Goal: Task Accomplishment & Management: Use online tool/utility

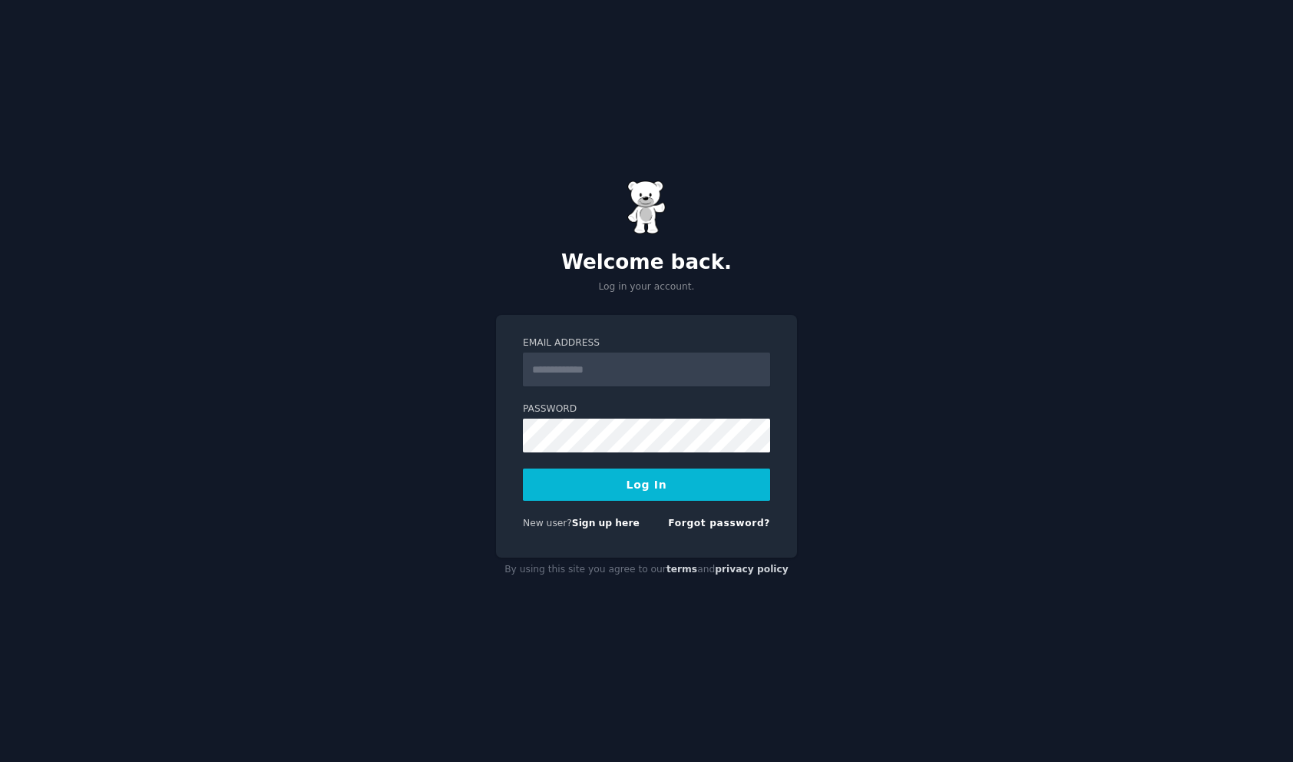
click at [578, 368] on input "Email Address" at bounding box center [646, 370] width 247 height 34
type input "**********"
click at [523, 469] on button "Log In" at bounding box center [646, 485] width 247 height 32
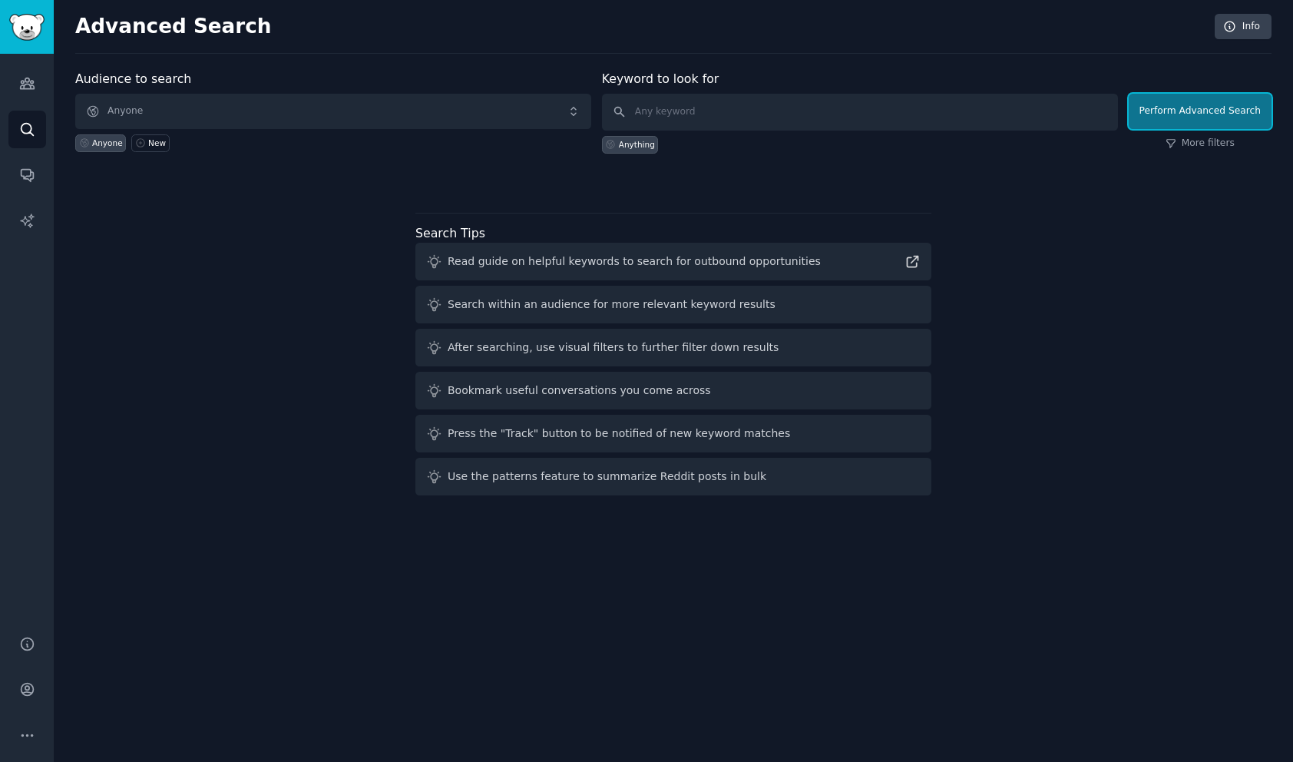
click at [1233, 106] on button "Perform Advanced Search" at bounding box center [1200, 111] width 143 height 35
click at [1203, 146] on link "More filters" at bounding box center [1200, 144] width 69 height 14
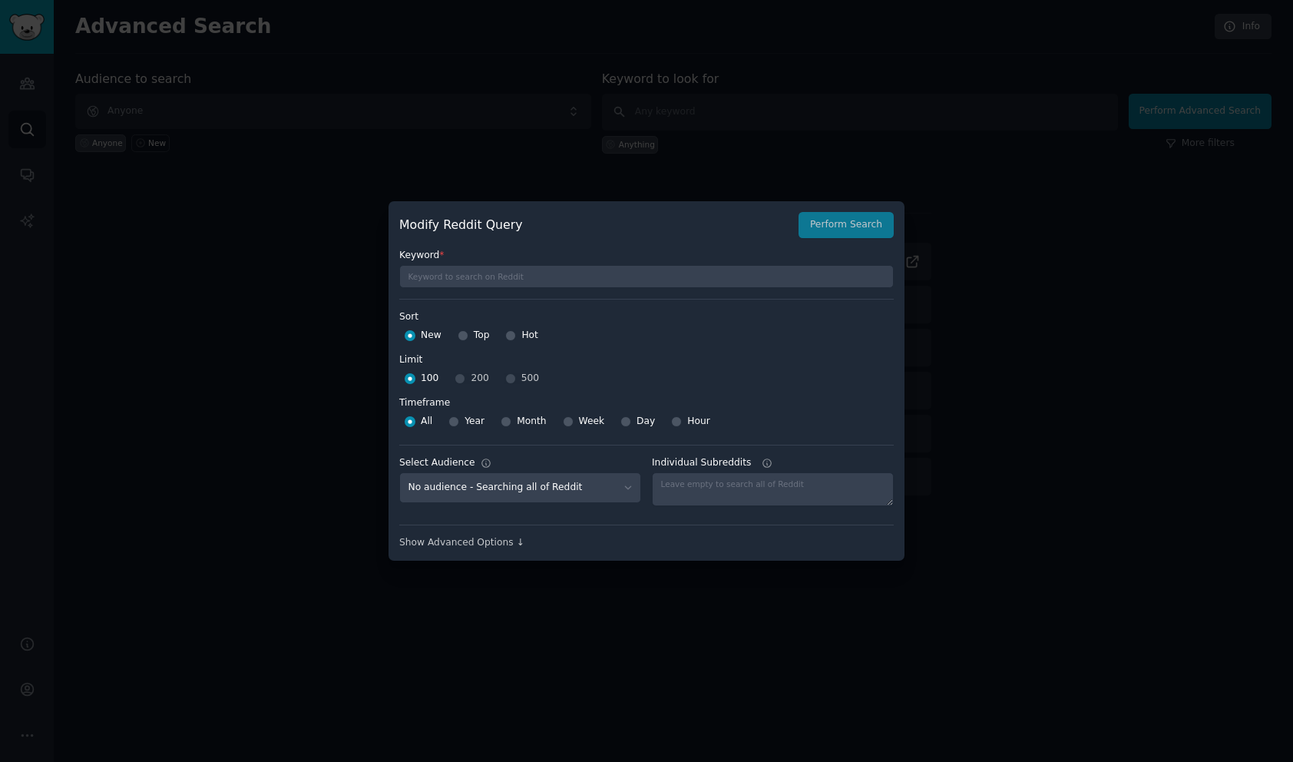
click at [1111, 327] on div at bounding box center [646, 381] width 1293 height 762
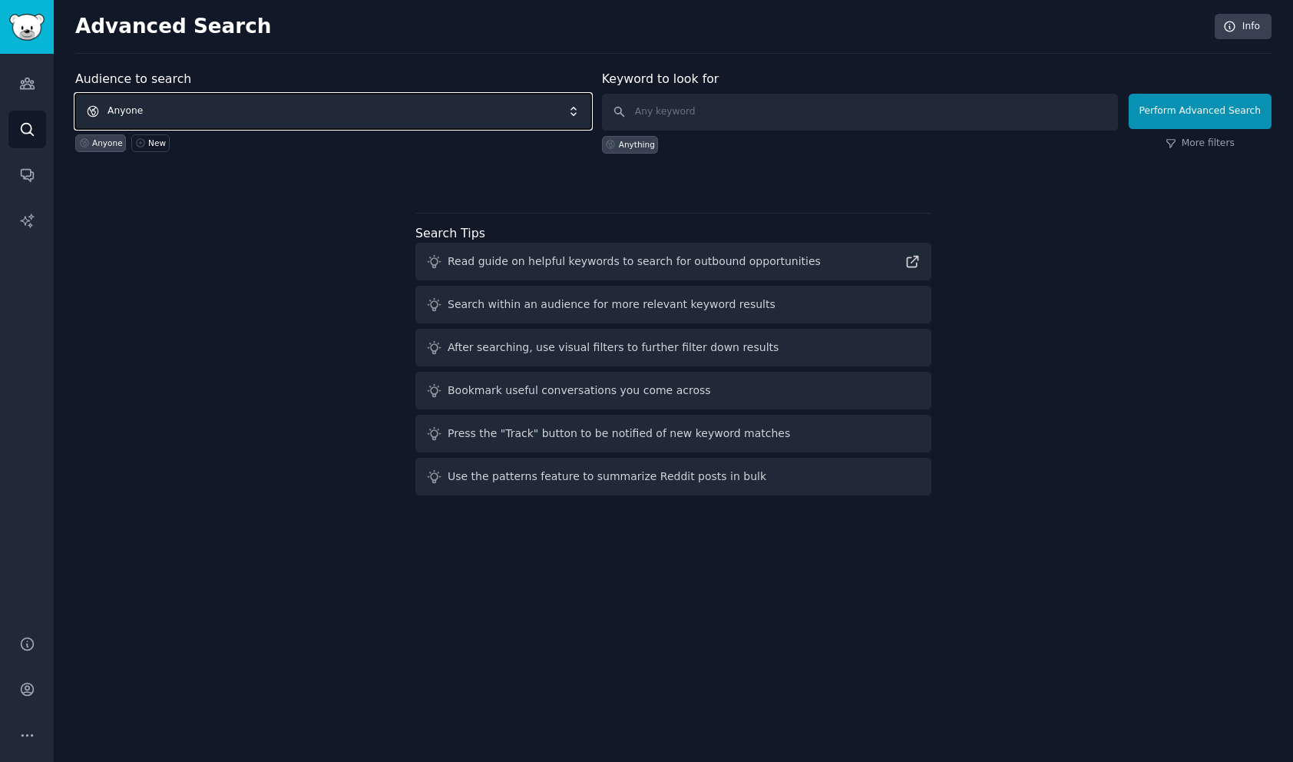
click at [124, 111] on span "Anyone" at bounding box center [333, 111] width 516 height 35
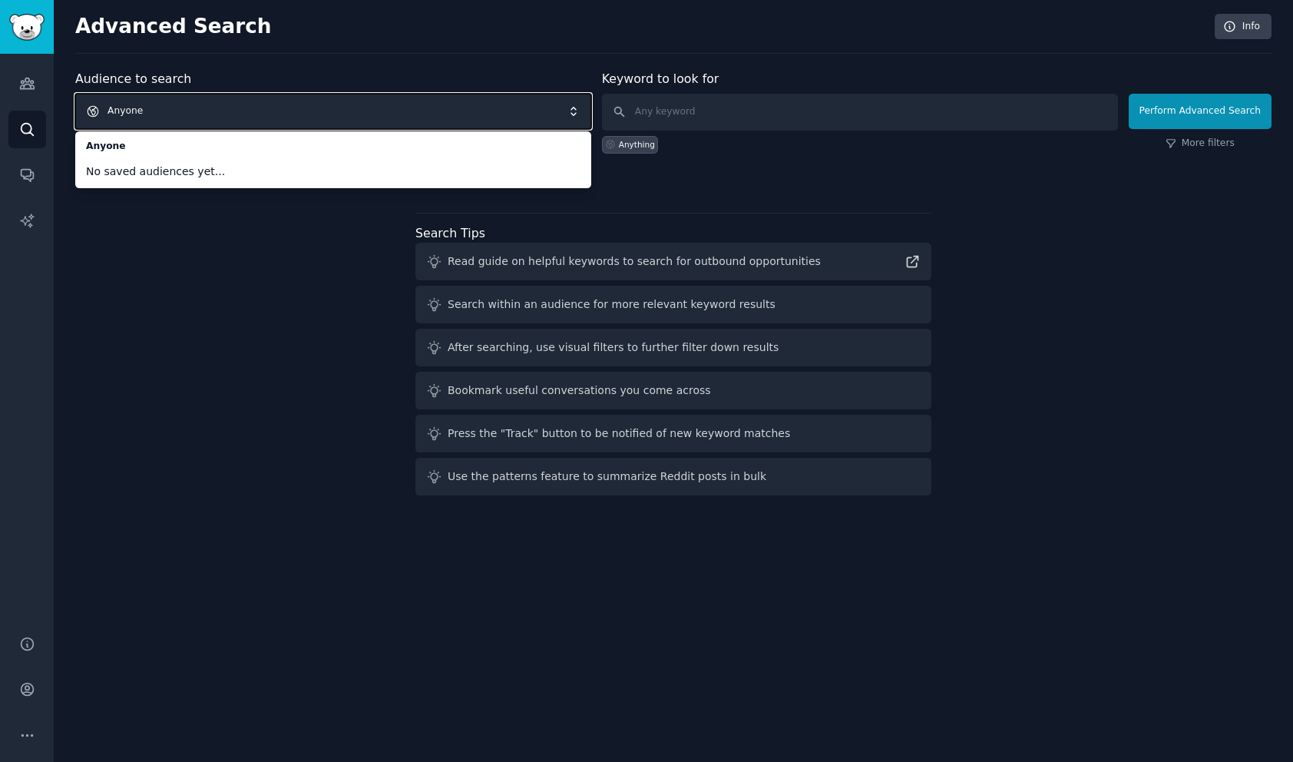
click at [156, 110] on span "Anyone" at bounding box center [333, 111] width 516 height 35
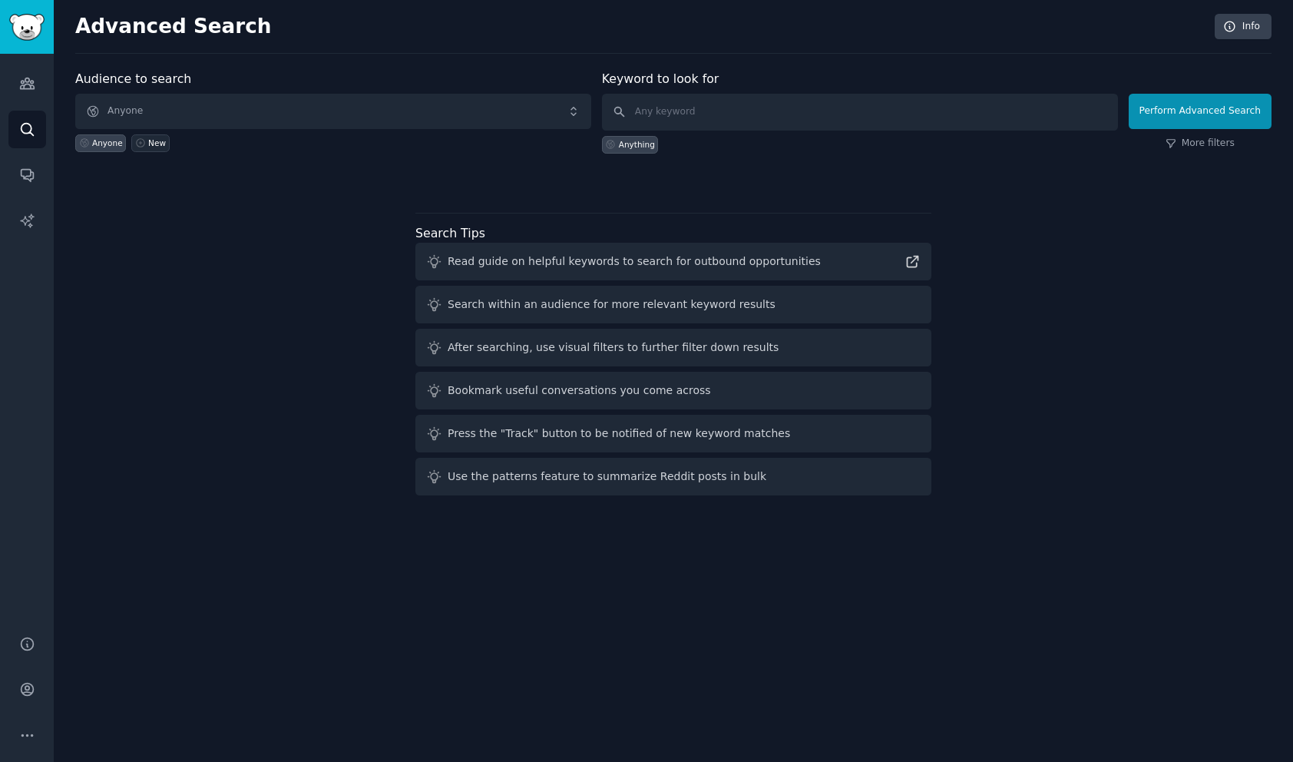
click at [148, 147] on div "New" at bounding box center [157, 142] width 18 height 11
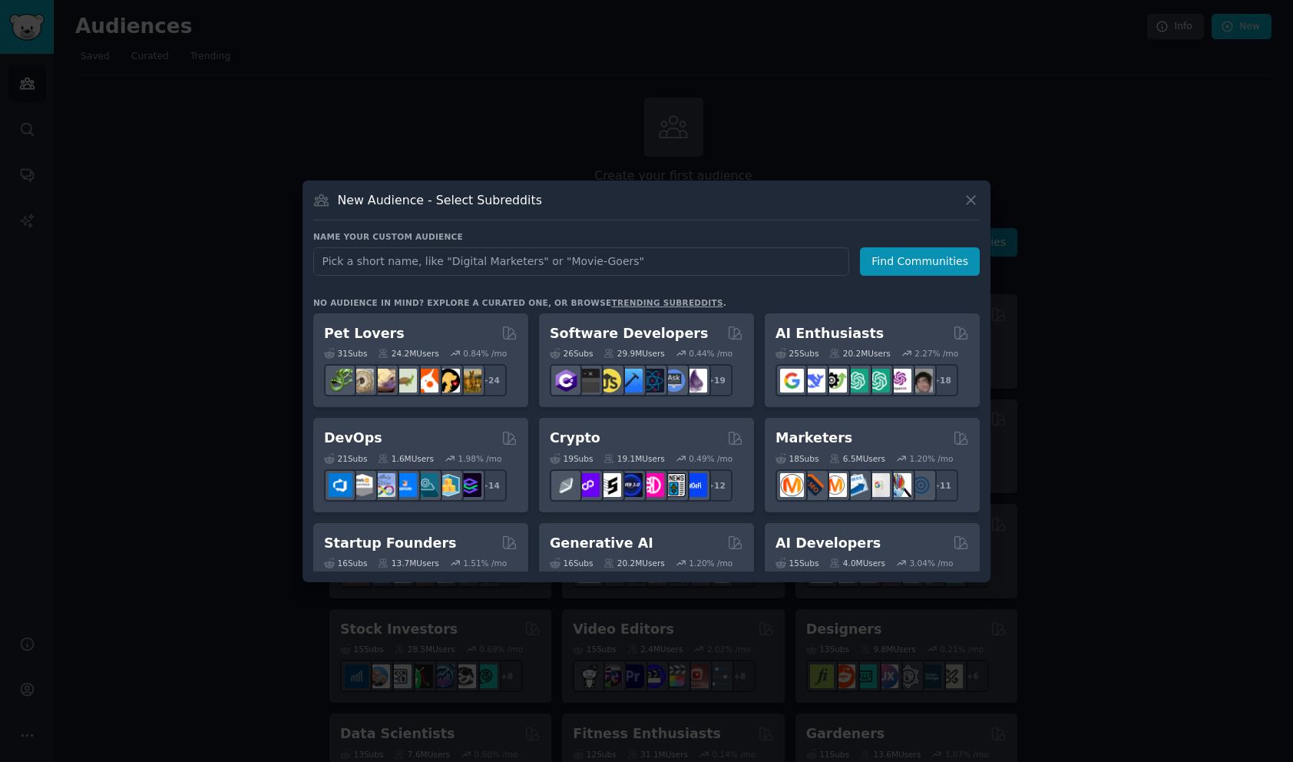
type input "devot"
click at [435, 261] on input "text" at bounding box center [581, 261] width 536 height 28
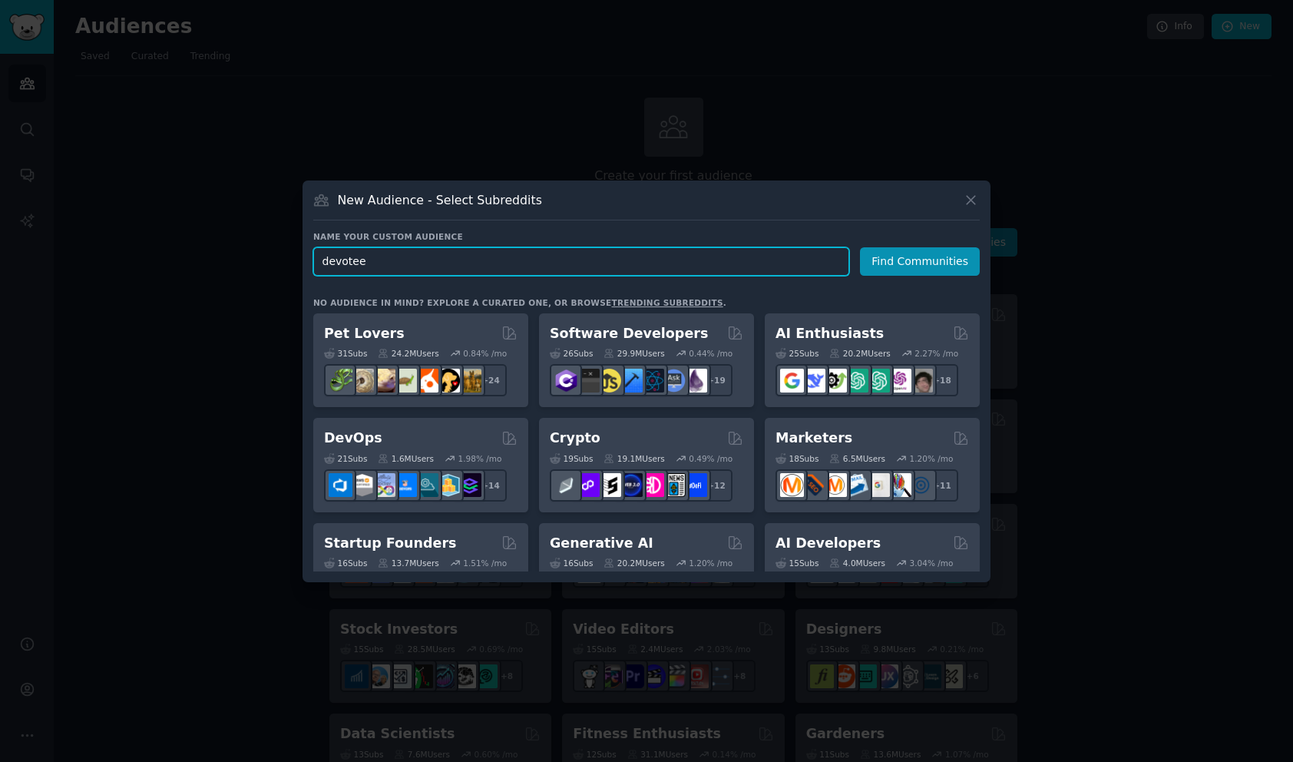
type input "devotees"
click button "Find Communities" at bounding box center [920, 261] width 120 height 28
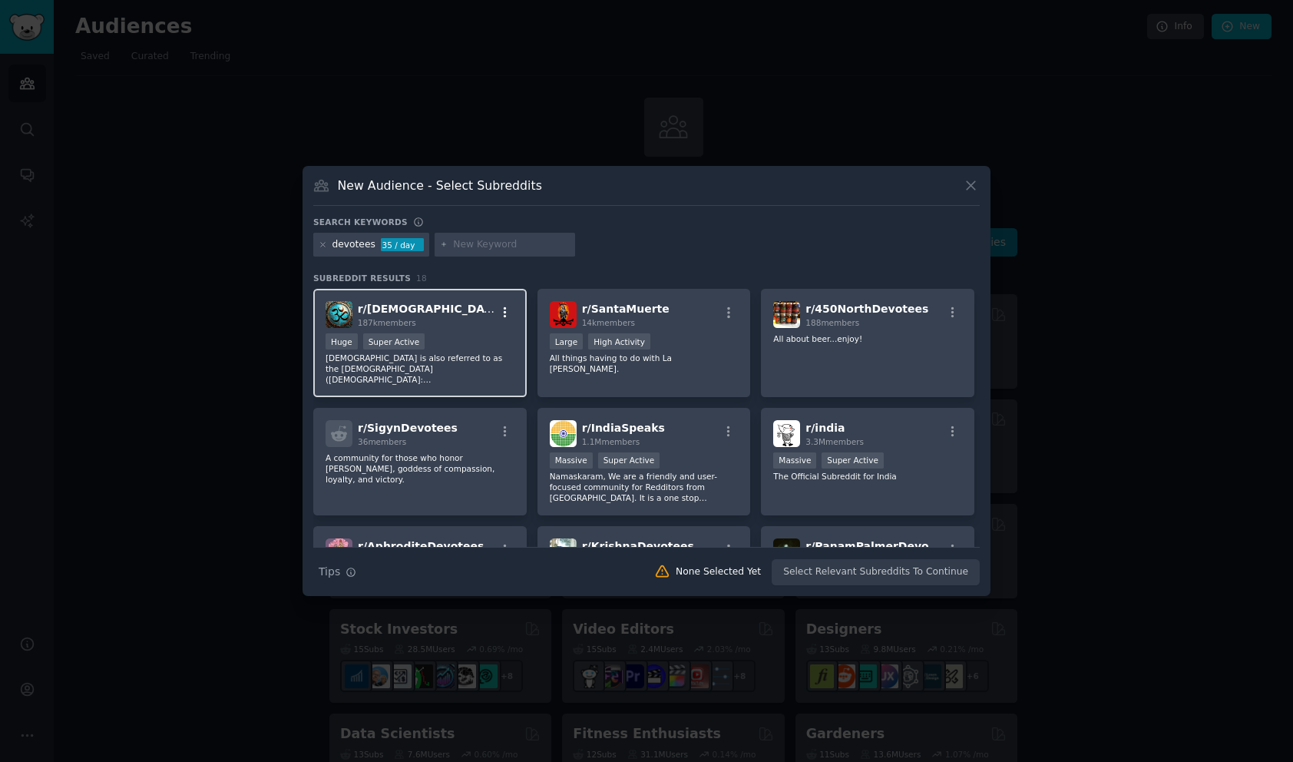
click at [505, 313] on icon "button" at bounding box center [505, 312] width 3 height 11
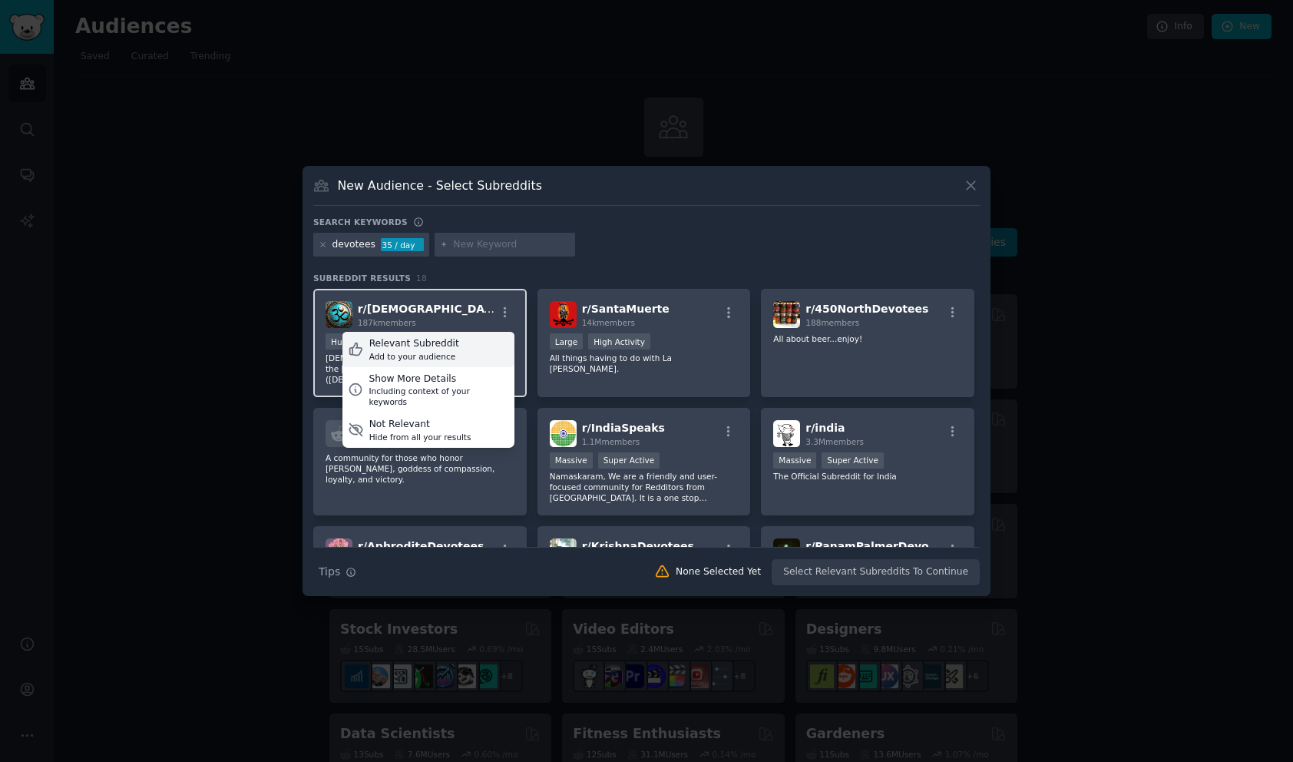
click at [450, 353] on div "Add to your audience" at bounding box center [414, 356] width 90 height 11
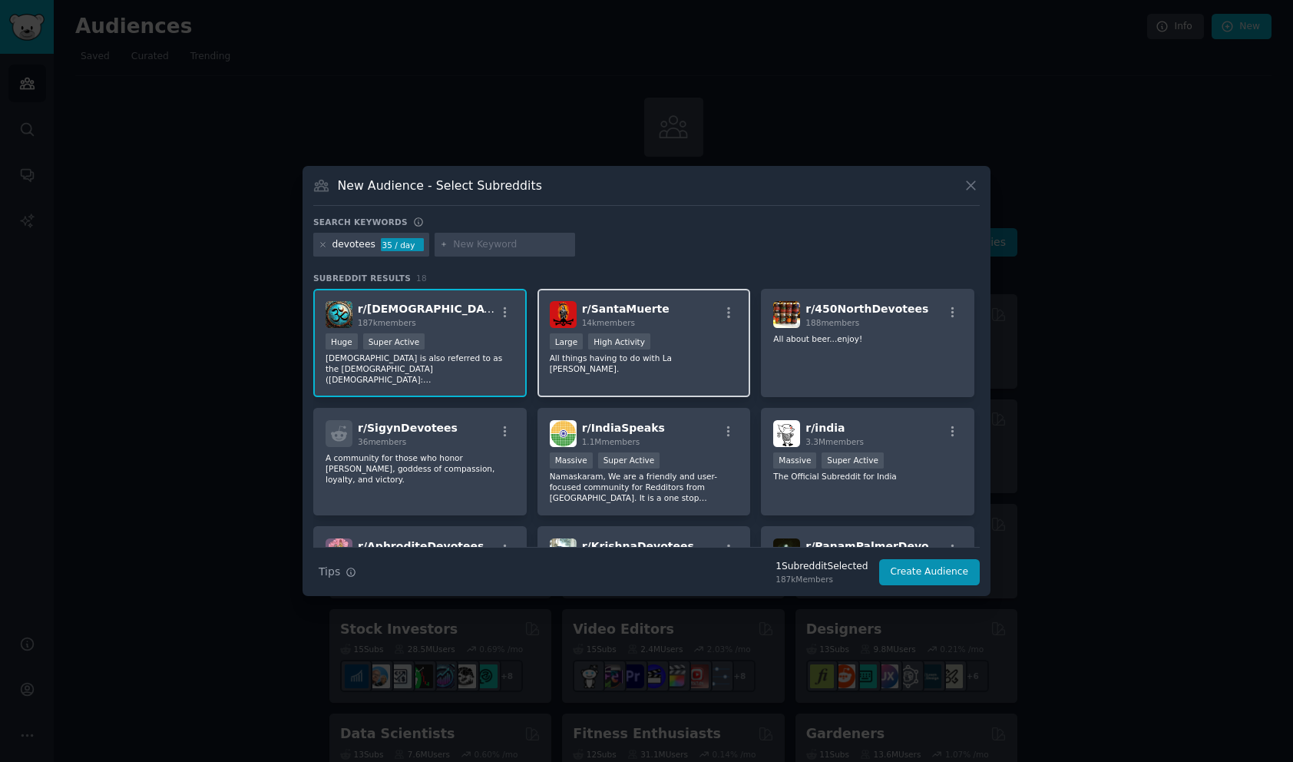
click at [729, 328] on div "r/ [PERSON_NAME] 14k members" at bounding box center [644, 314] width 189 height 27
click at [662, 351] on div ">= 80th percentile for submissions / day Large High Activity" at bounding box center [644, 342] width 189 height 19
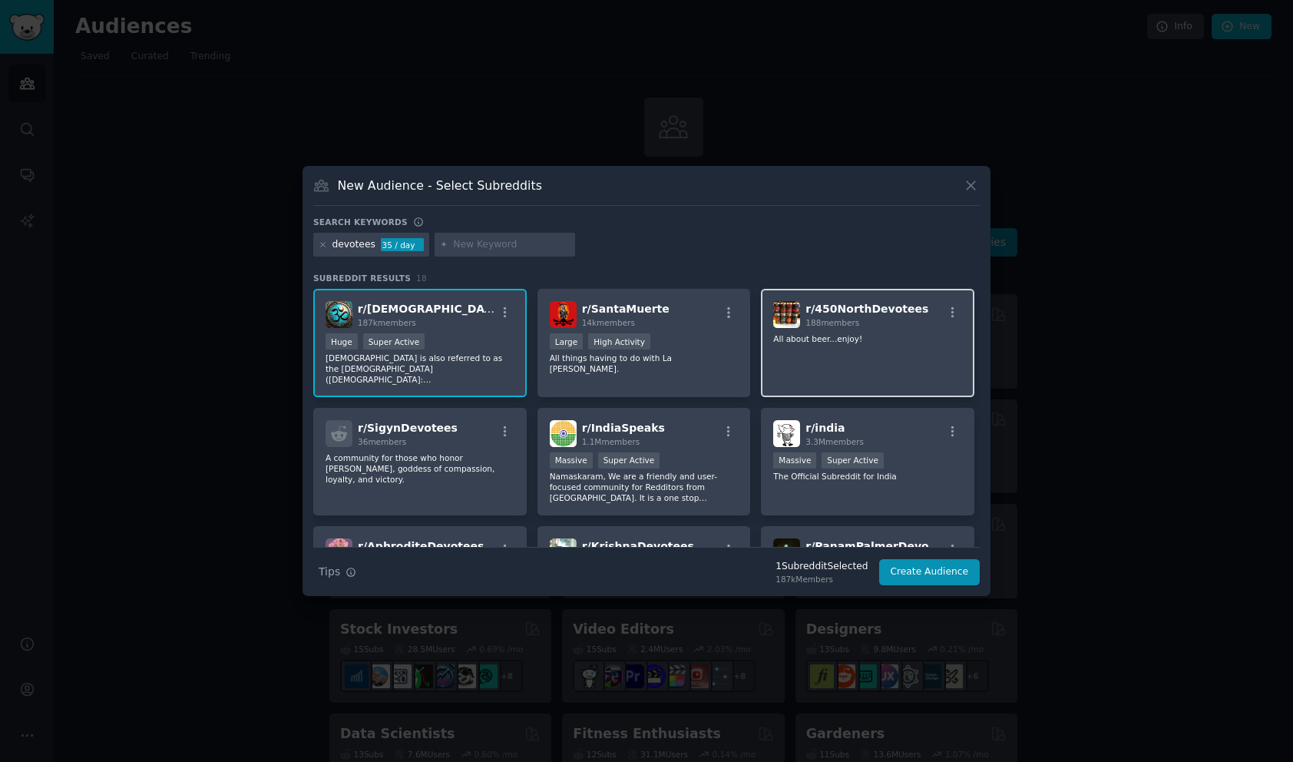
click at [875, 355] on div "r/ 450NorthDevotees 188 members All about beer...enjoy!" at bounding box center [868, 343] width 214 height 108
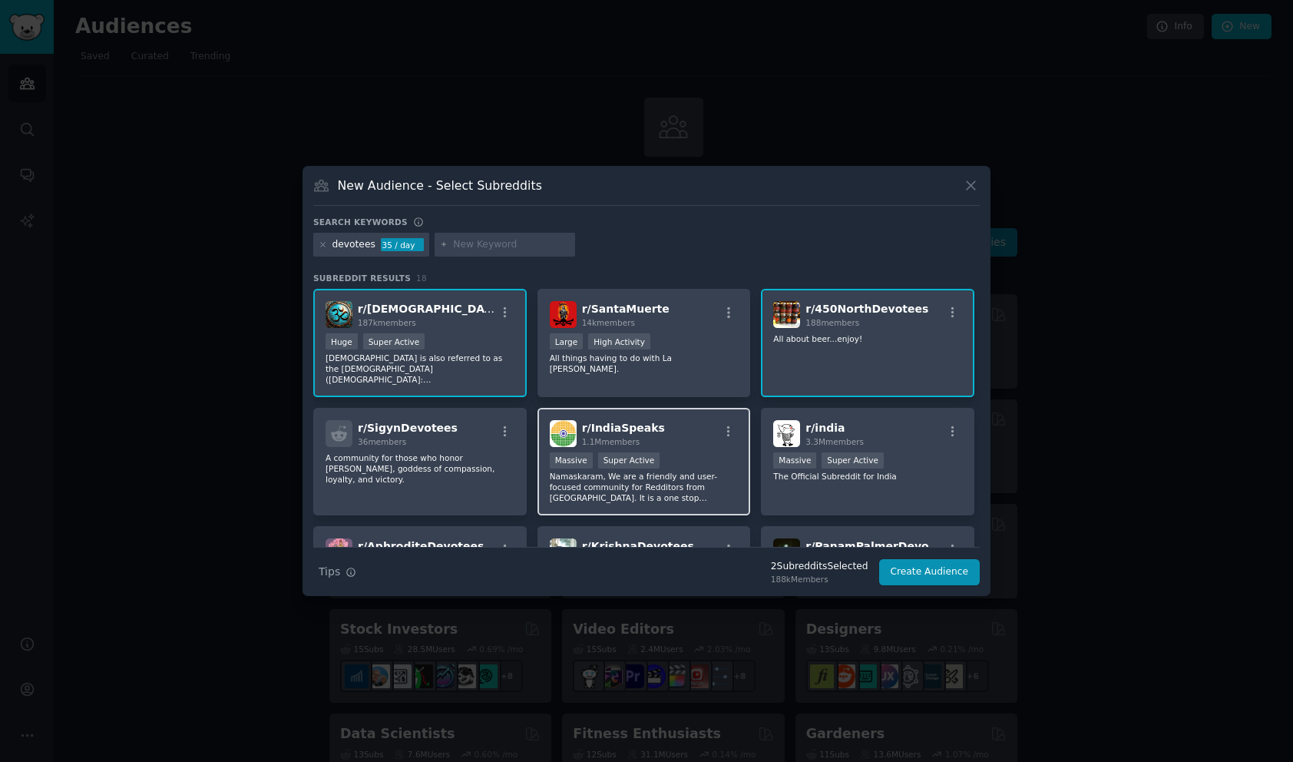
click at [705, 458] on div ">= 95th percentile for submissions / day Massive Super Active" at bounding box center [644, 461] width 189 height 19
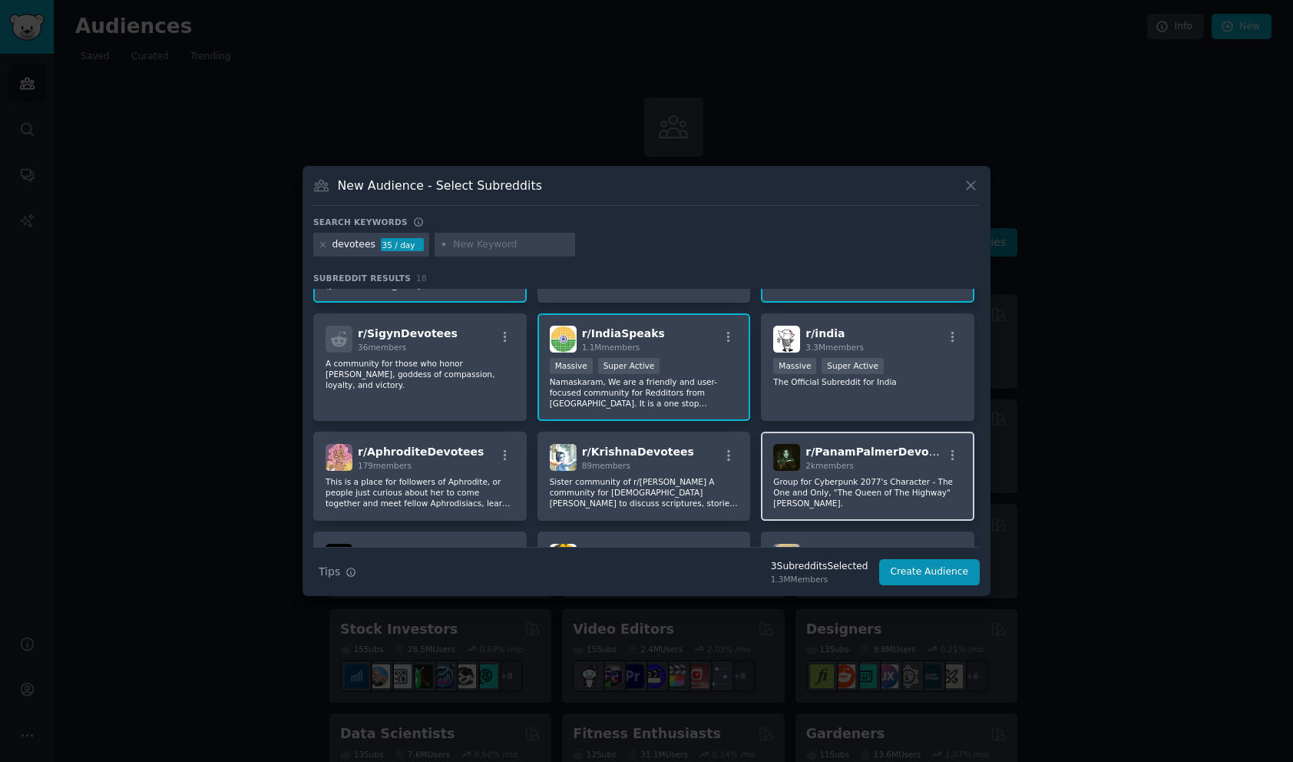
scroll to position [105, 0]
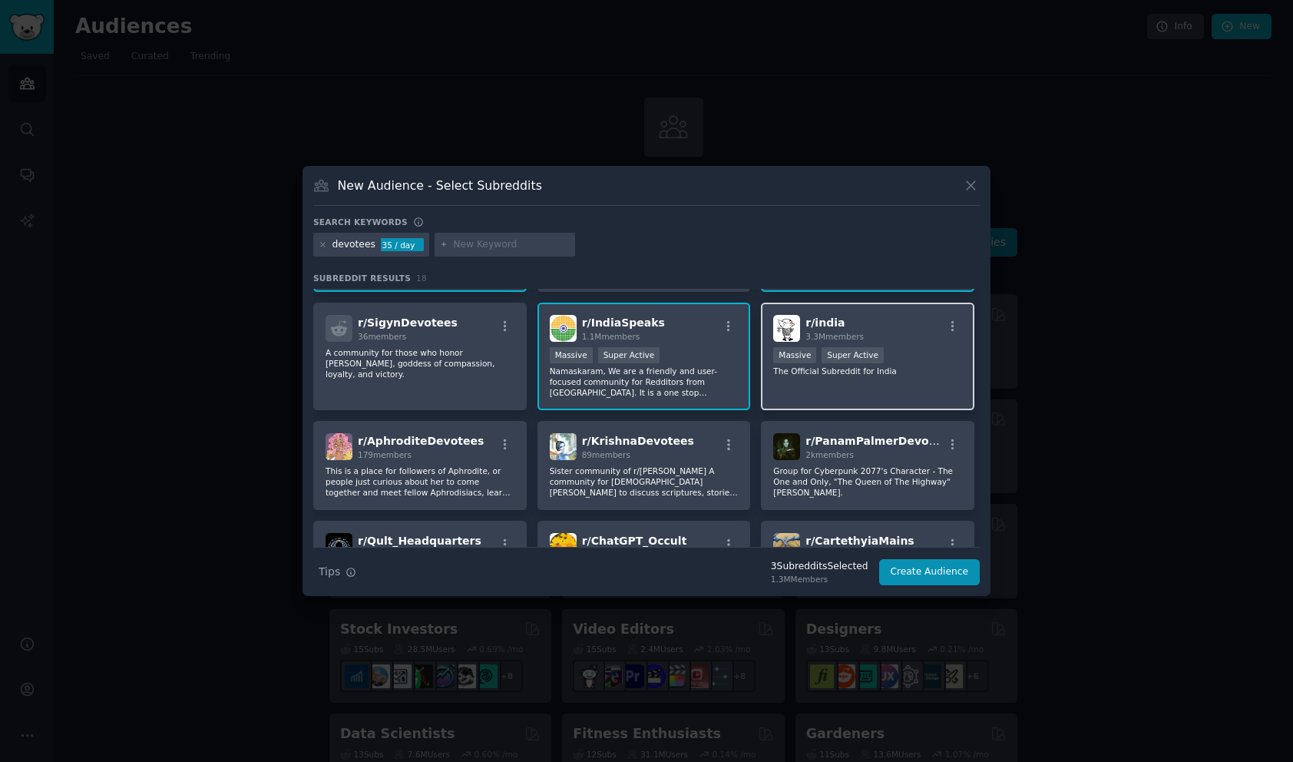
click at [894, 369] on p "The Official Subreddit for India" at bounding box center [867, 371] width 189 height 11
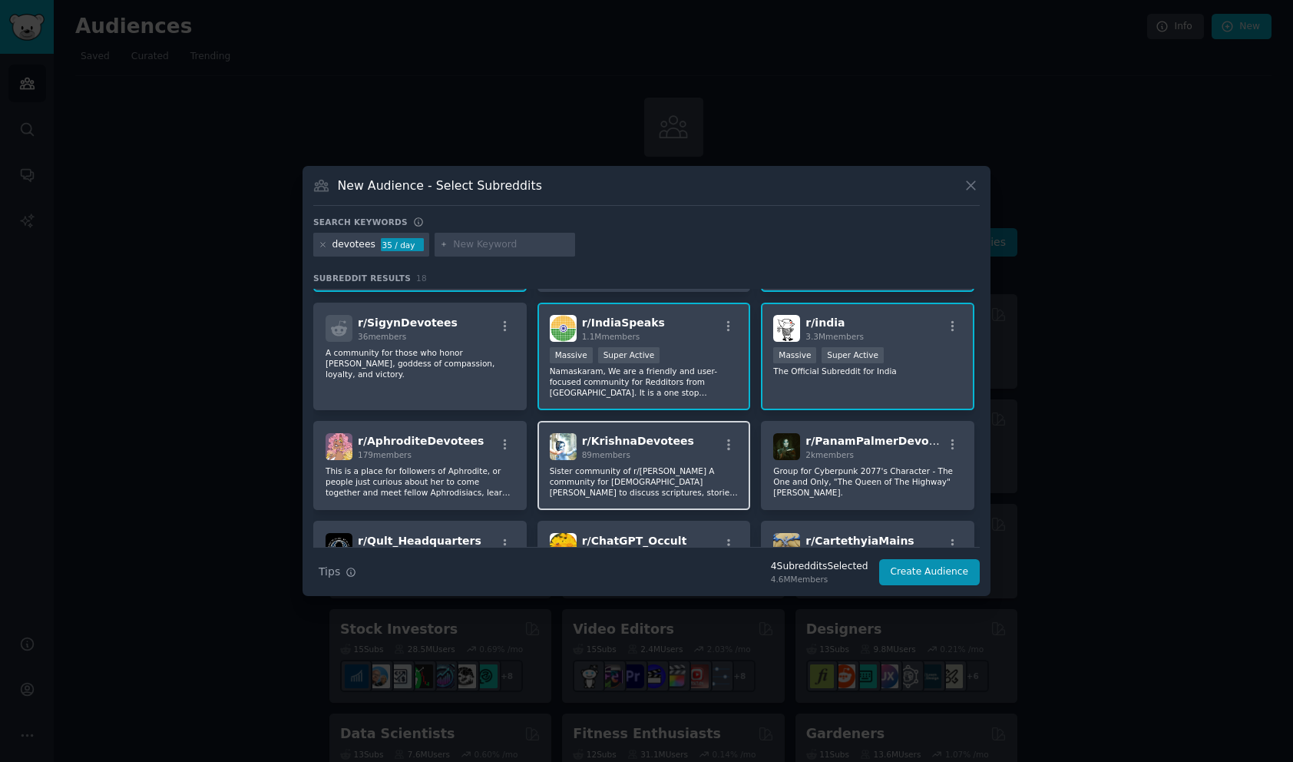
drag, startPoint x: 631, startPoint y: 481, endPoint x: 567, endPoint y: 480, distance: 64.5
click at [631, 481] on p "Sister community of r/[PERSON_NAME] A community for [DEMOGRAPHIC_DATA][PERSON_N…" at bounding box center [644, 481] width 189 height 32
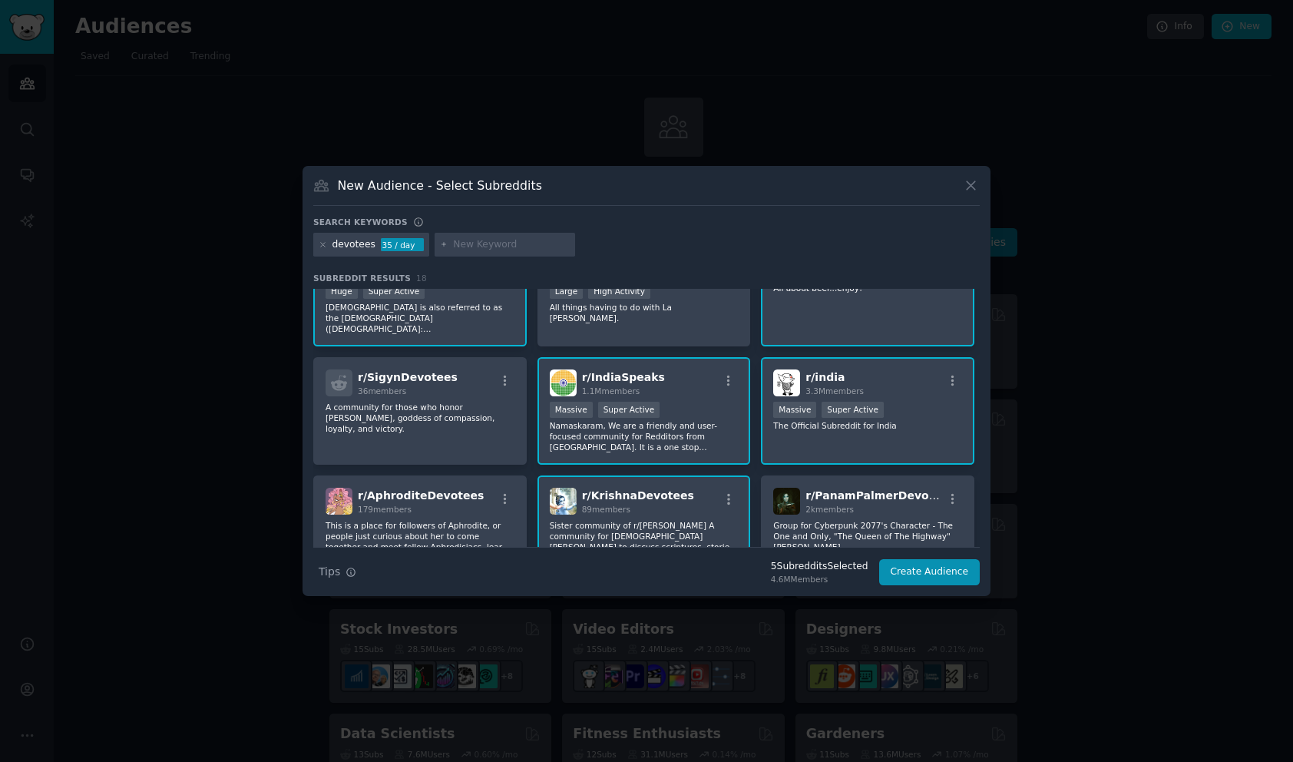
scroll to position [0, 0]
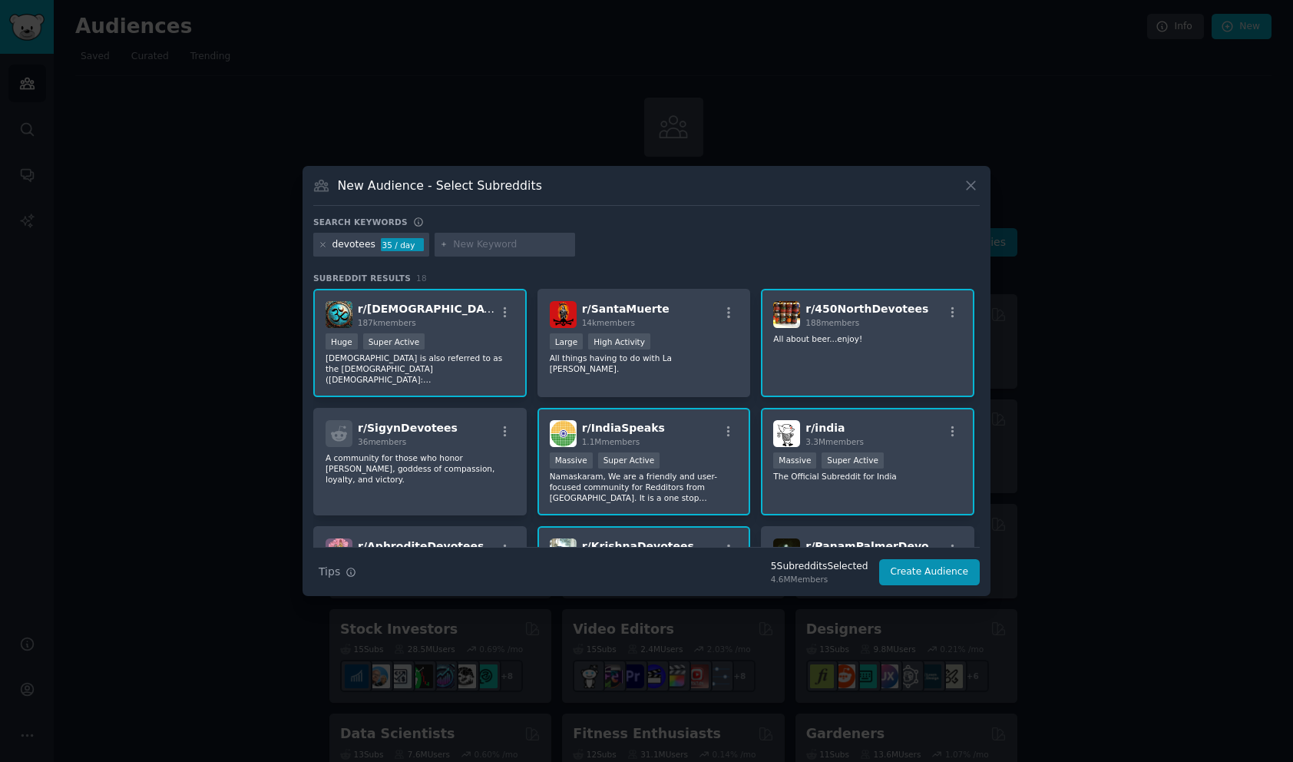
click at [501, 247] on input "text" at bounding box center [511, 245] width 117 height 14
type input "[DEMOGRAPHIC_DATA]"
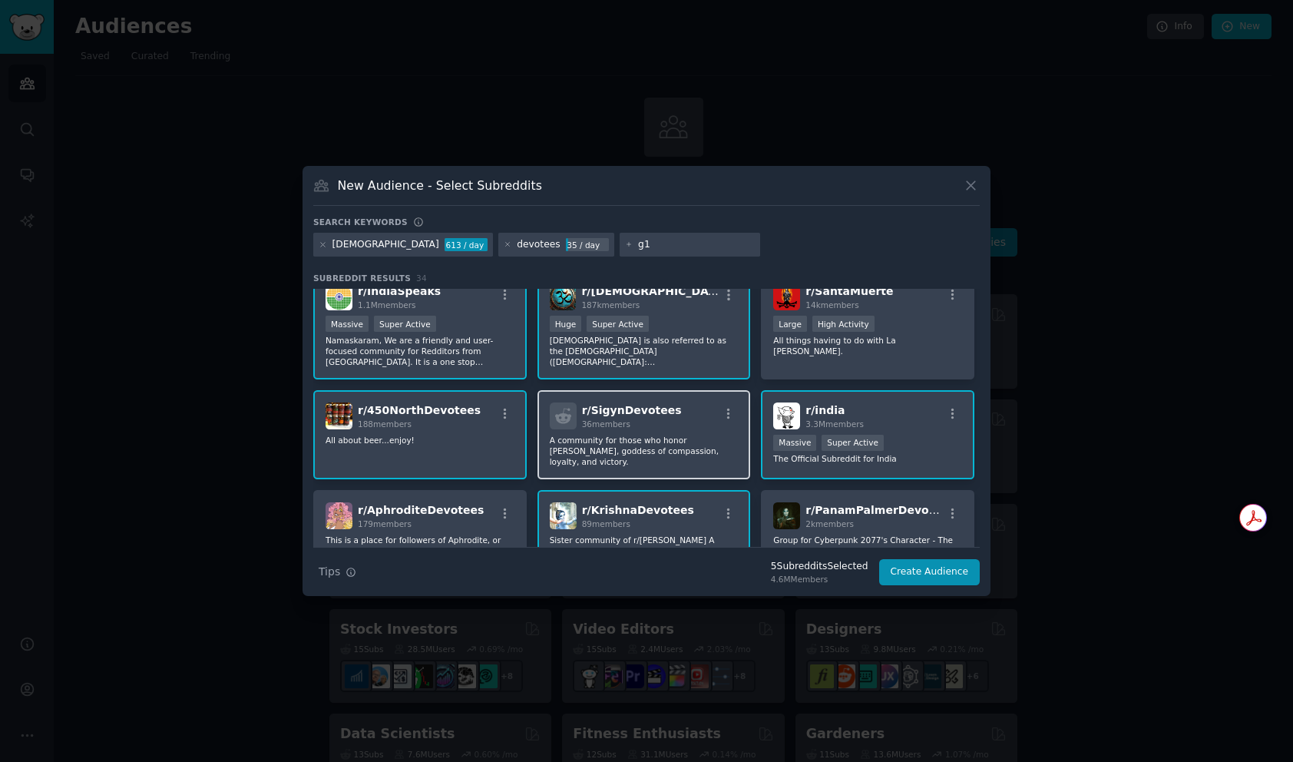
scroll to position [18, 0]
click at [492, 438] on p "All about beer...enjoy!" at bounding box center [420, 439] width 189 height 11
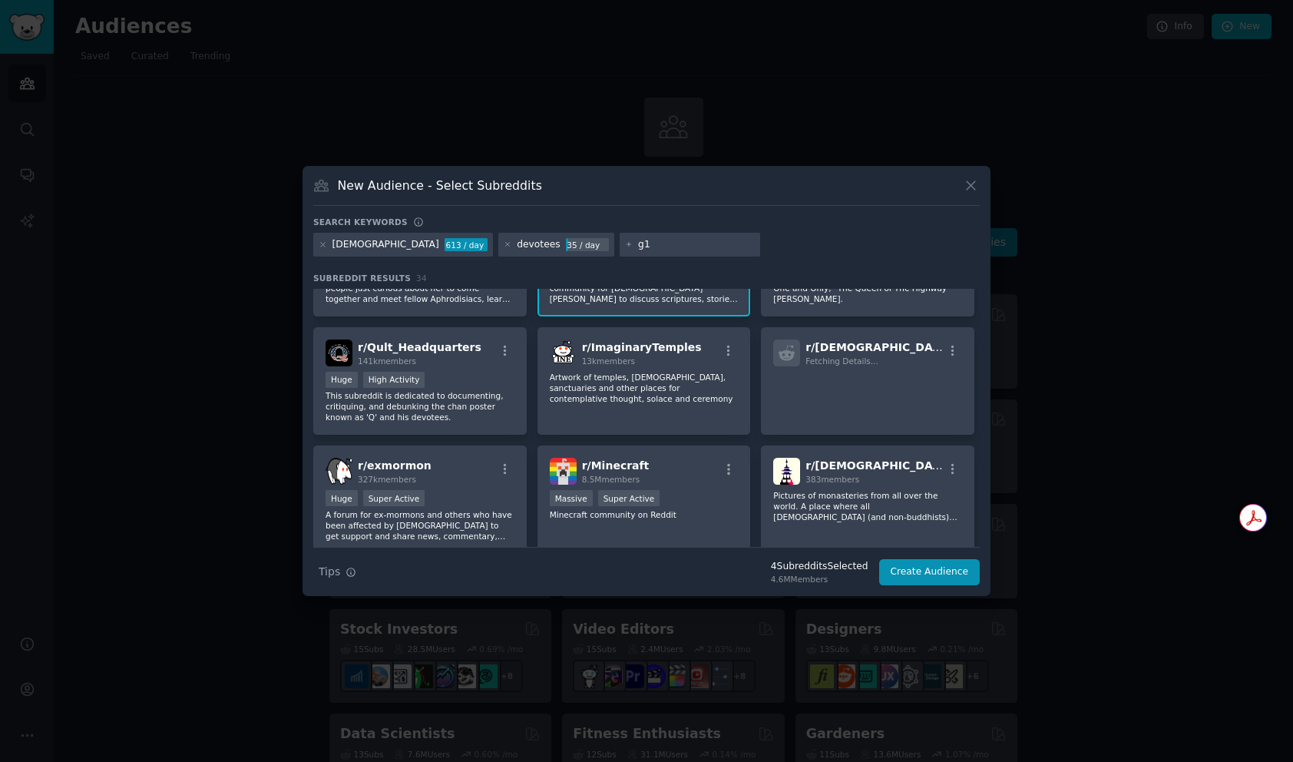
scroll to position [0, 0]
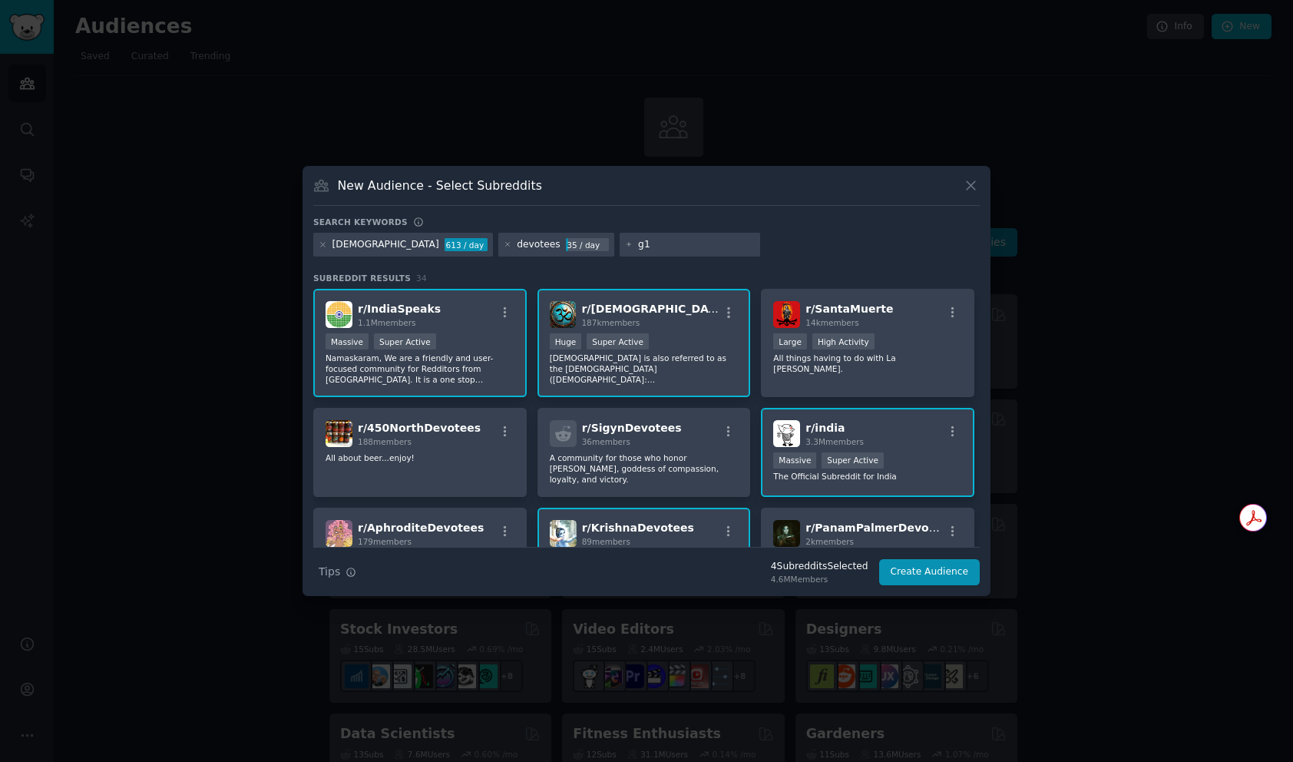
click at [638, 242] on input "g1" at bounding box center [696, 245] width 117 height 14
type input "IndianGod"
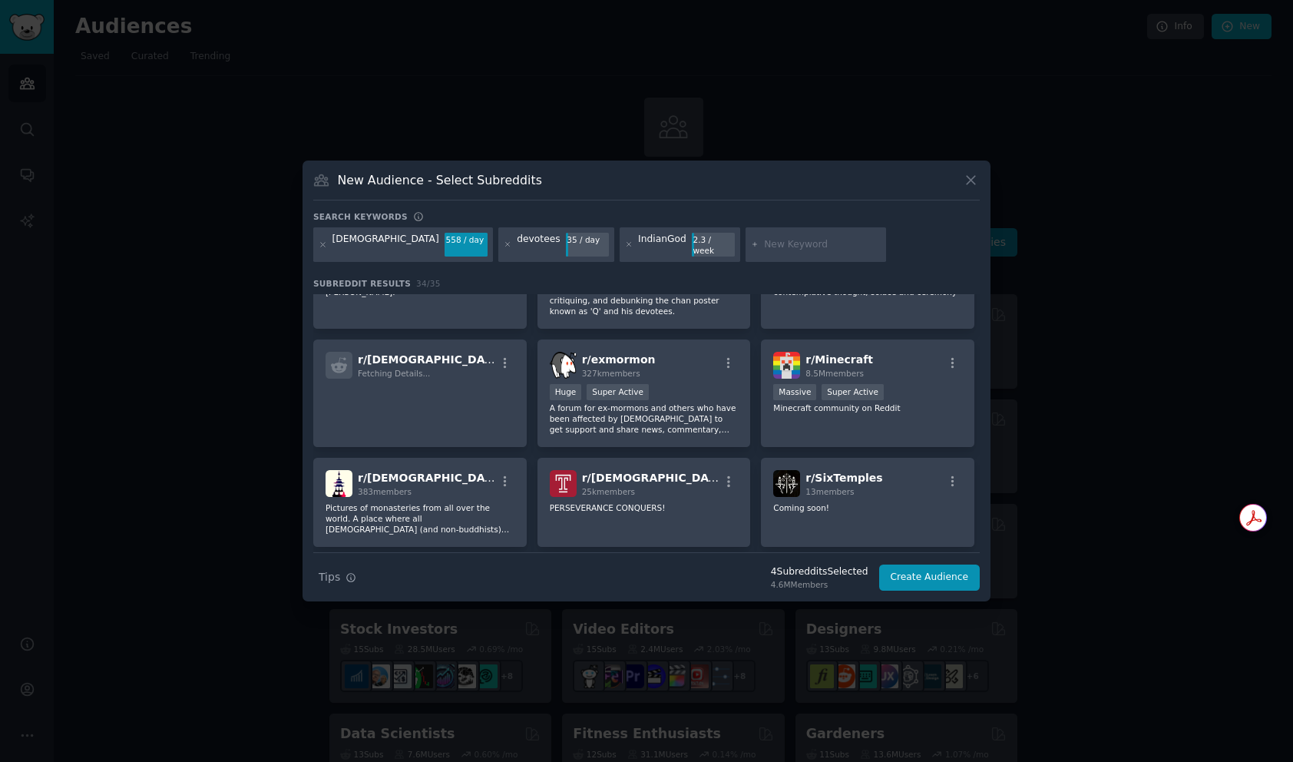
scroll to position [472, 0]
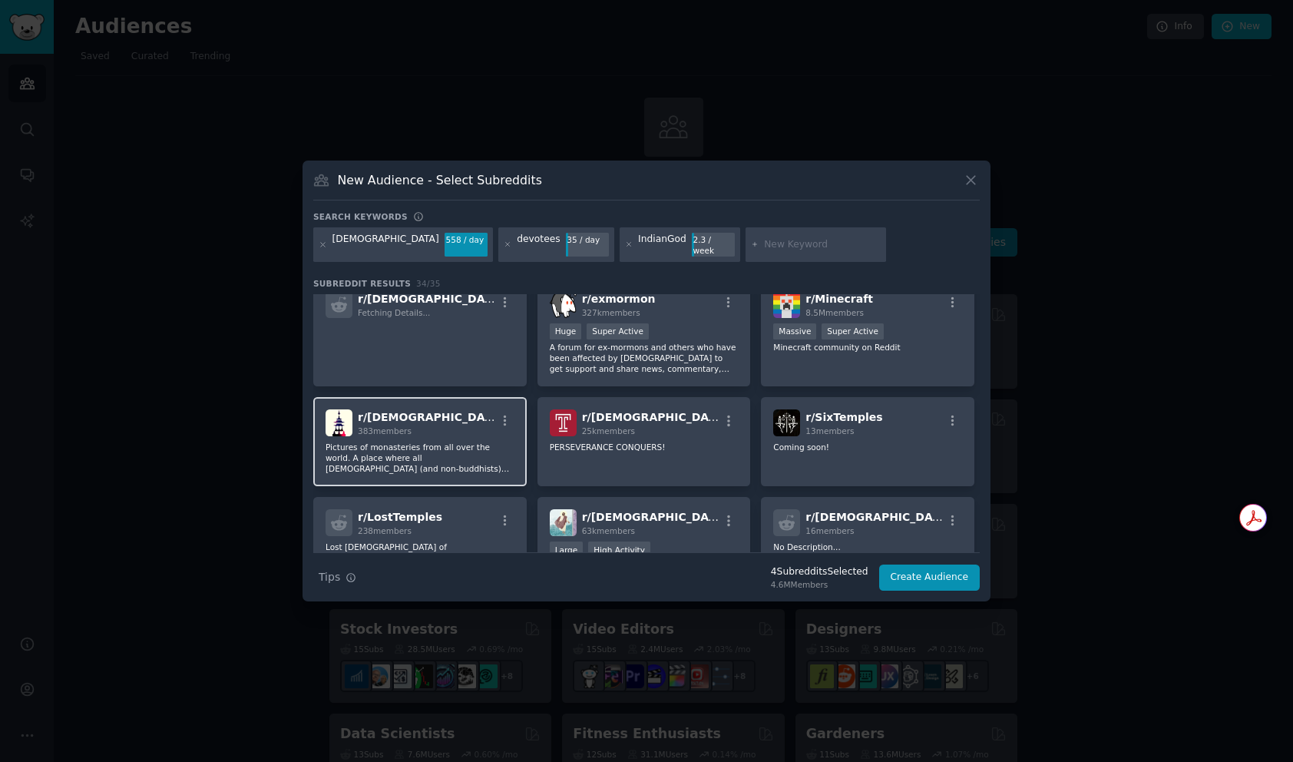
drag, startPoint x: 416, startPoint y: 448, endPoint x: 441, endPoint y: 446, distance: 25.4
click at [416, 448] on p "Pictures of monasteries from all over the world. A place where all [DEMOGRAPHIC…" at bounding box center [420, 458] width 189 height 32
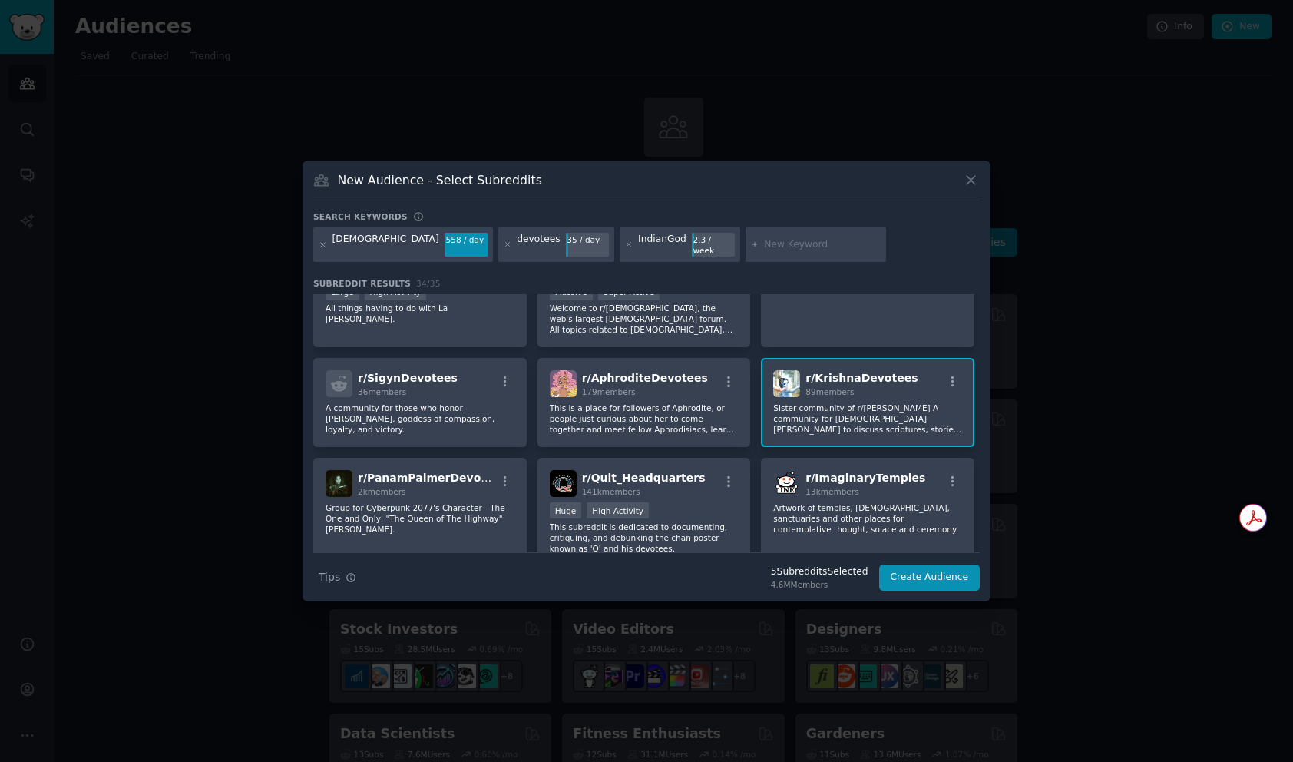
scroll to position [0, 0]
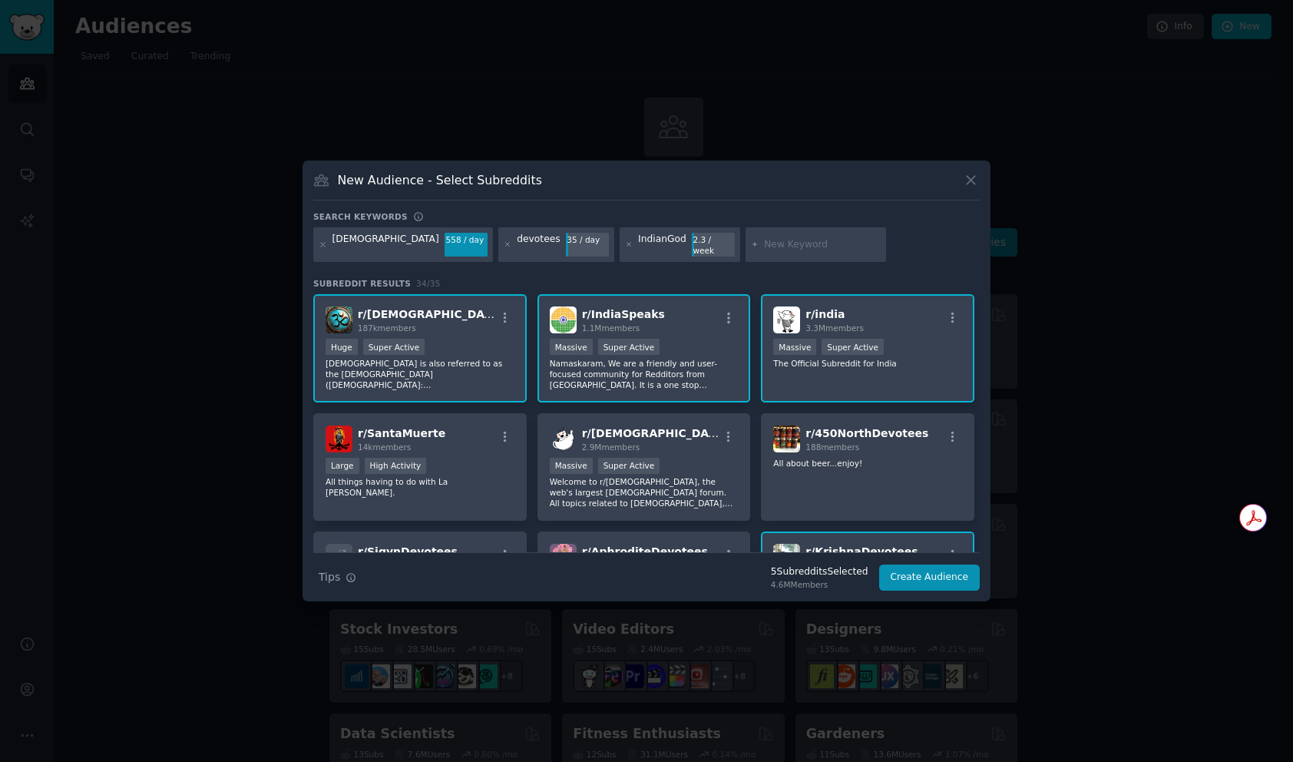
click at [764, 243] on input "text" at bounding box center [822, 245] width 117 height 14
type input "piligrim"
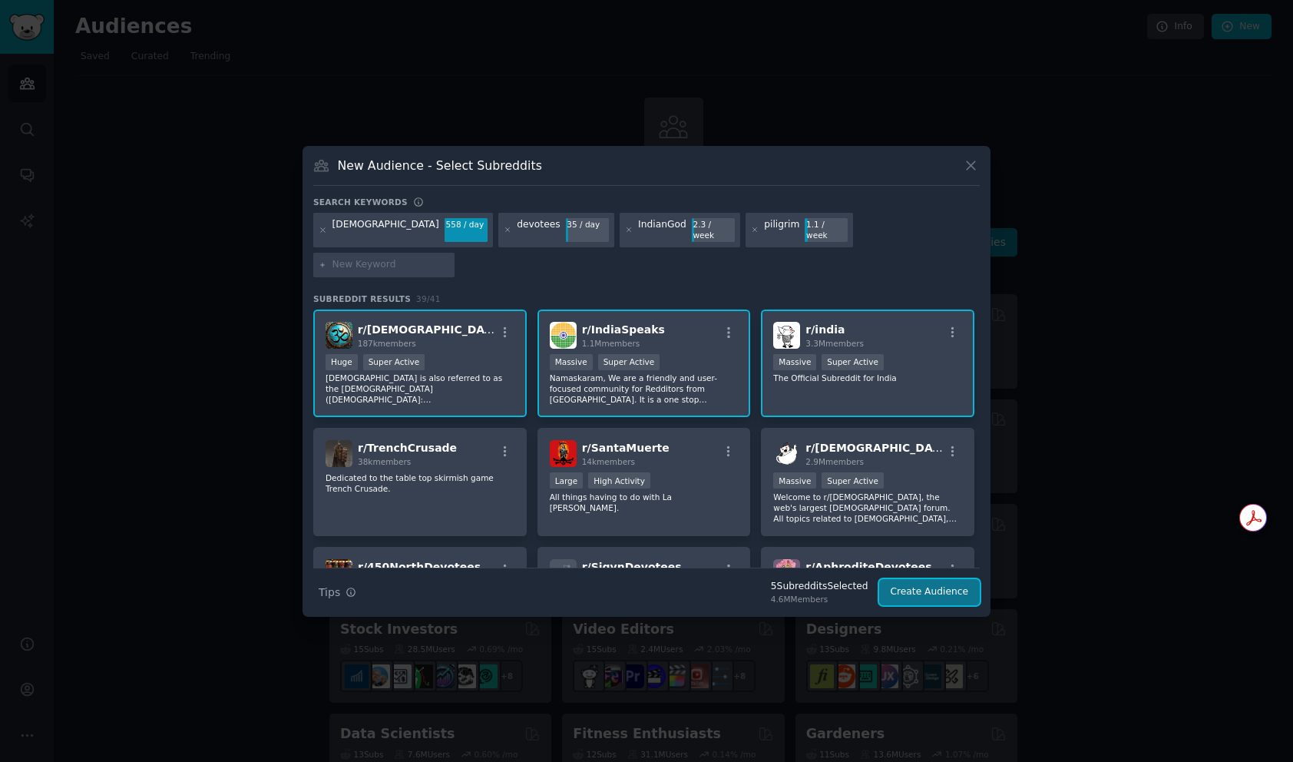
click at [935, 579] on button "Create Audience" at bounding box center [929, 592] width 101 height 26
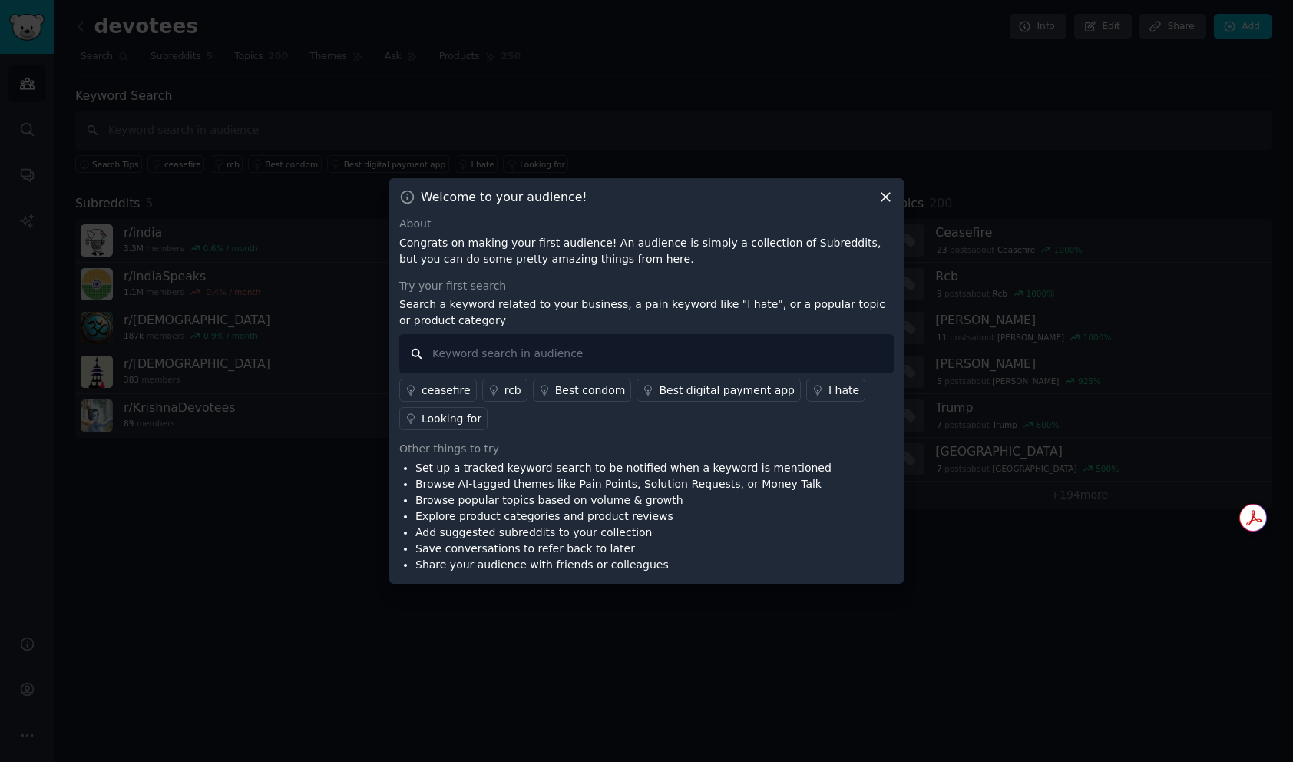
click at [556, 355] on input "text" at bounding box center [646, 353] width 495 height 39
type input "Difficult finding [DEMOGRAPHIC_DATA] details, how to book darshan online, pain …"
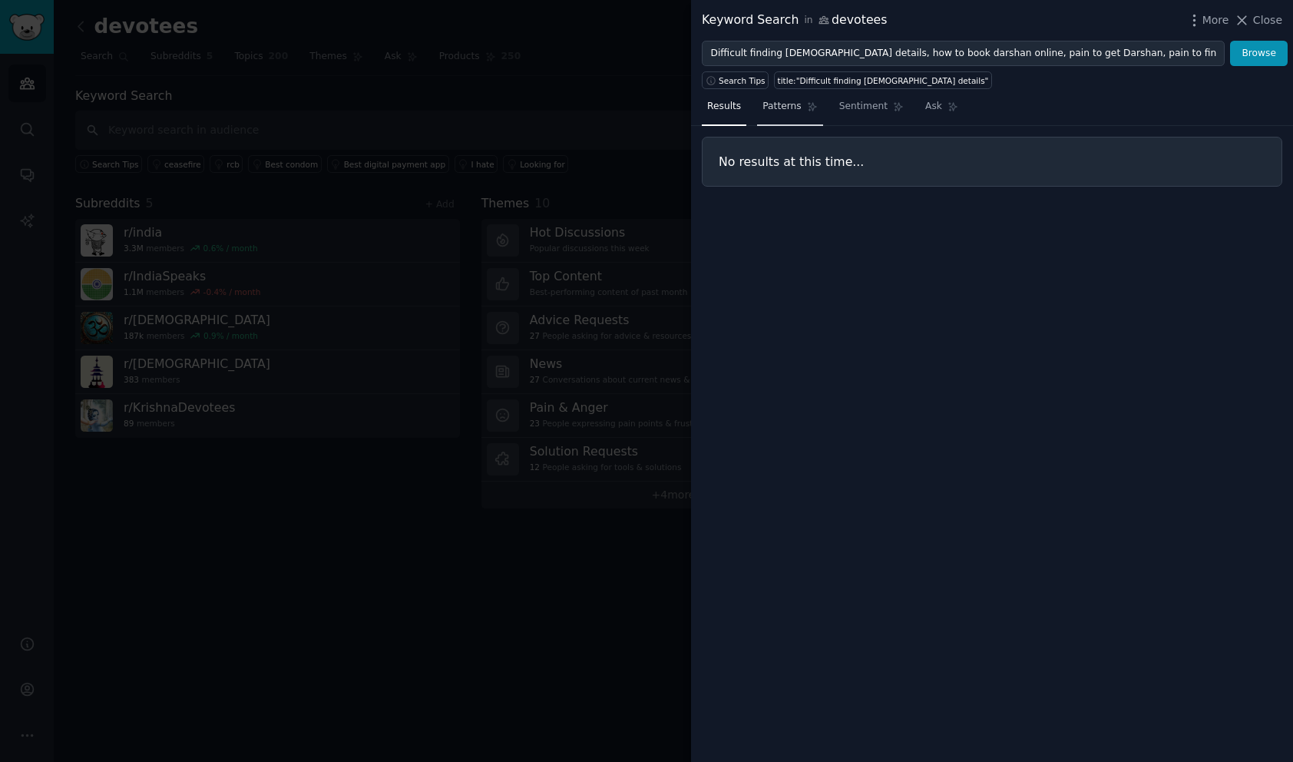
click at [798, 111] on span "Patterns" at bounding box center [782, 107] width 38 height 14
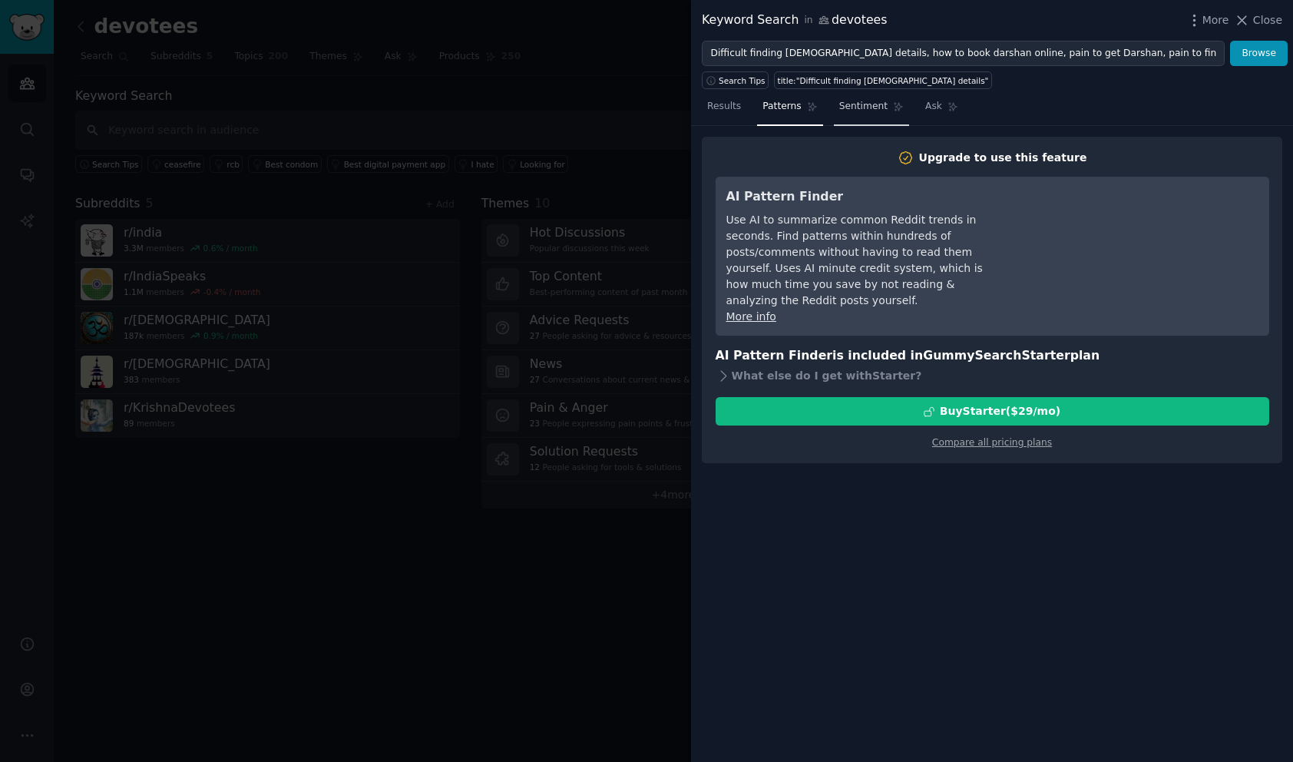
click at [862, 98] on link "Sentiment" at bounding box center [871, 109] width 75 height 31
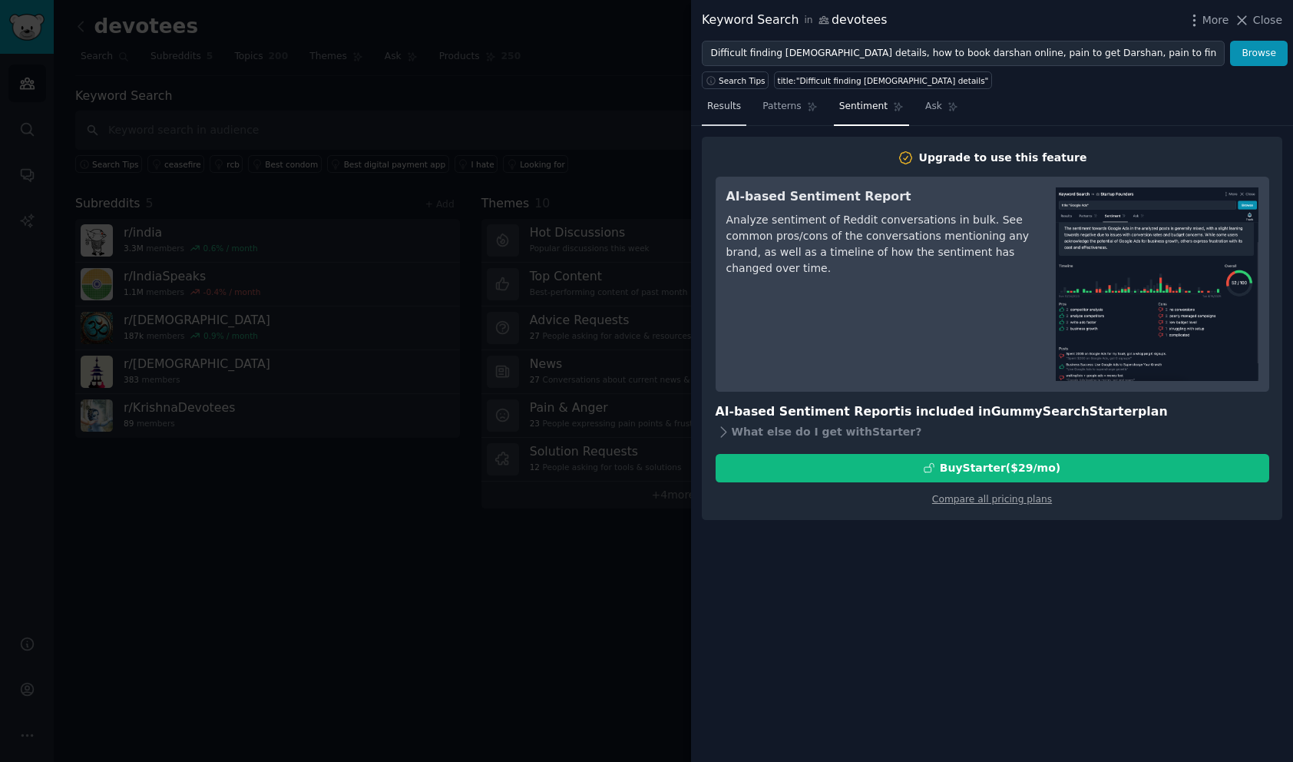
click at [740, 103] on link "Results" at bounding box center [724, 109] width 45 height 31
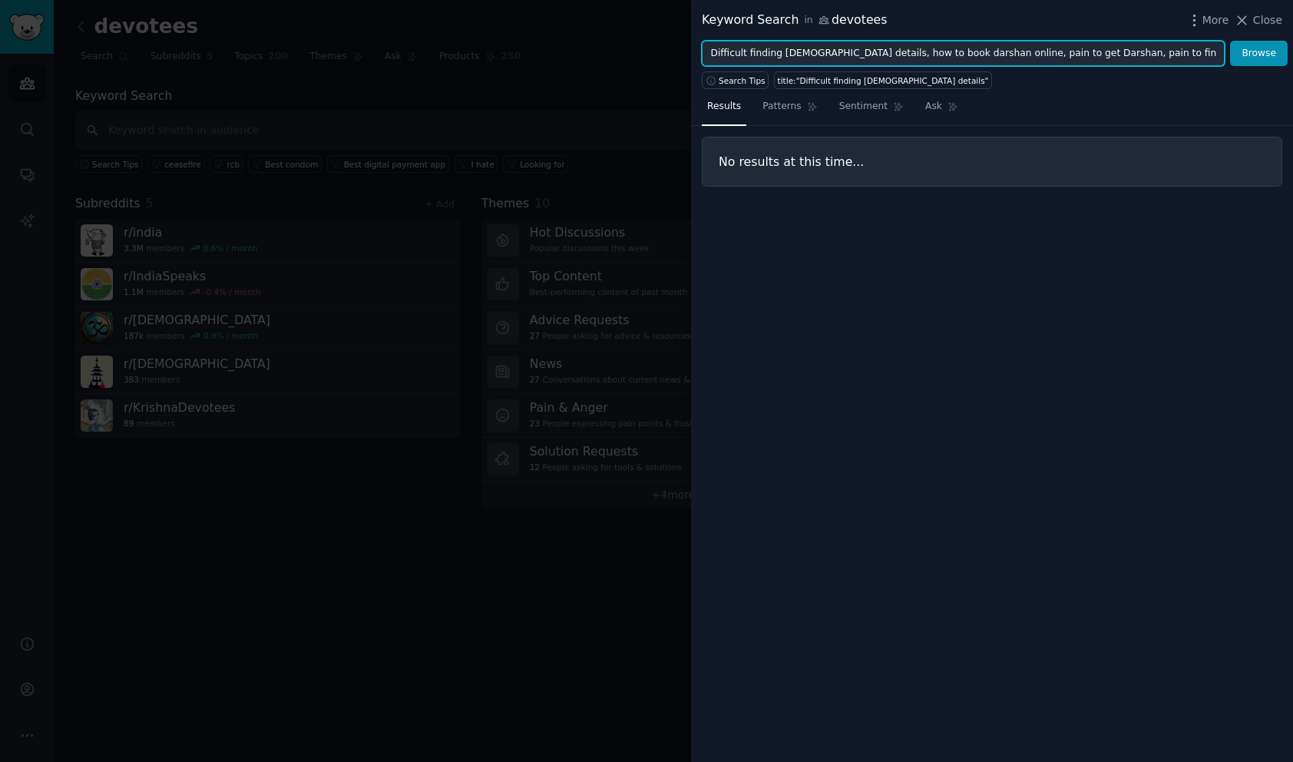
click at [796, 55] on input "Difficult finding [DEMOGRAPHIC_DATA] details, how to book darshan online, pain …" at bounding box center [963, 54] width 523 height 26
type input "[DEMOGRAPHIC_DATA] details"
click at [1230, 41] on button "Browse" at bounding box center [1259, 54] width 58 height 26
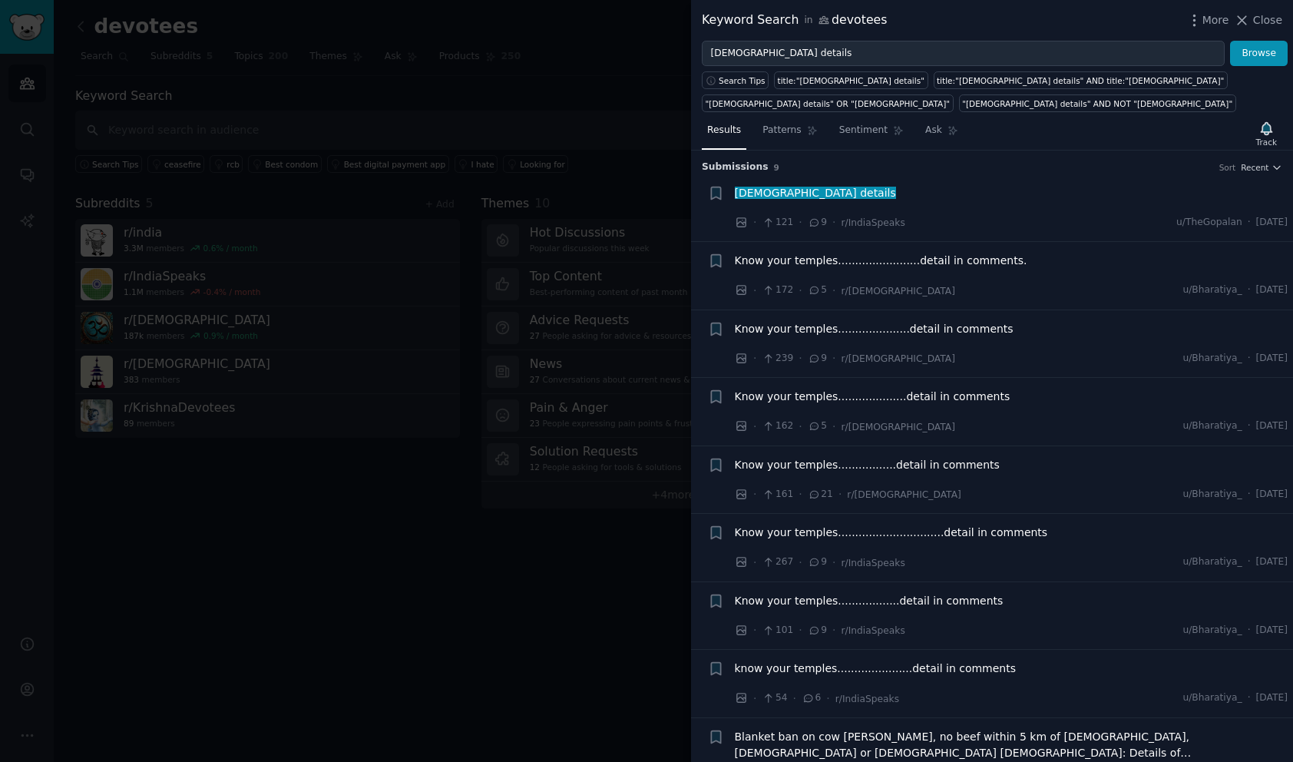
click at [792, 257] on span "Know your temples........................detail in comments." at bounding box center [881, 261] width 293 height 16
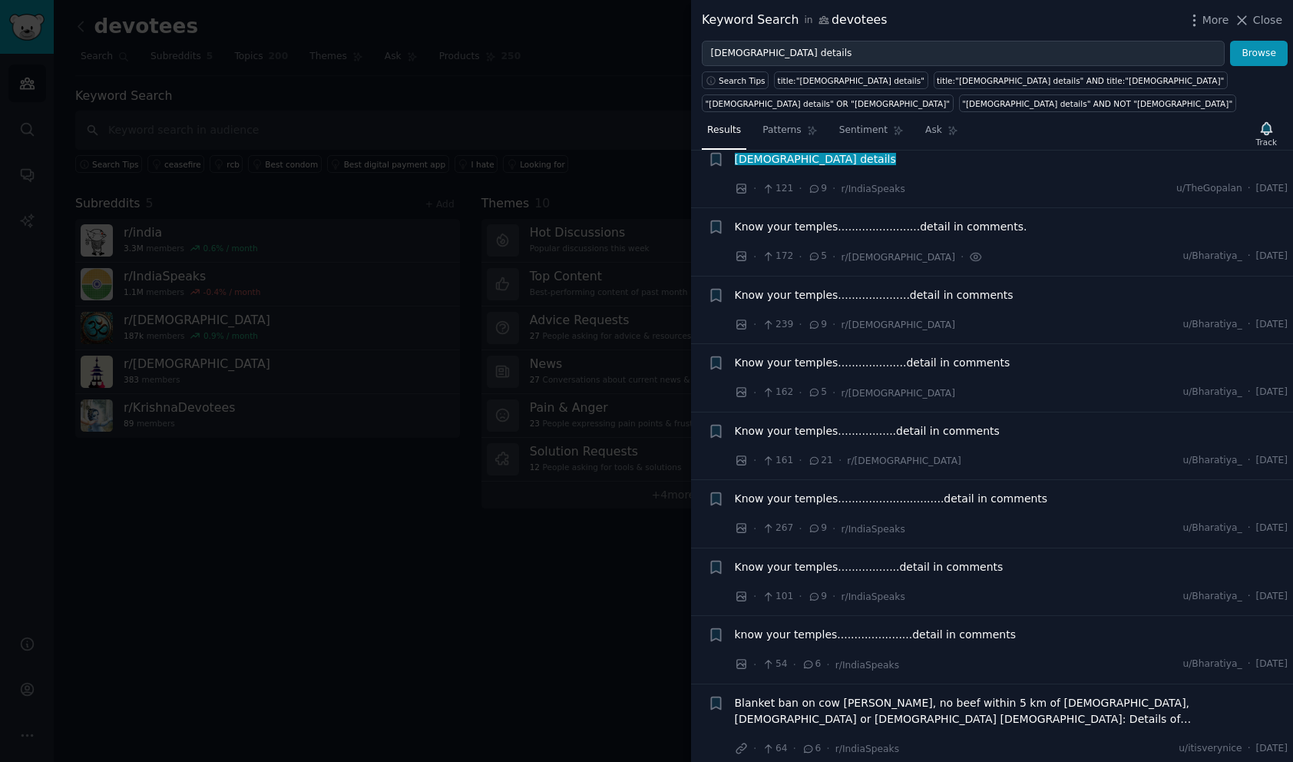
scroll to position [41, 0]
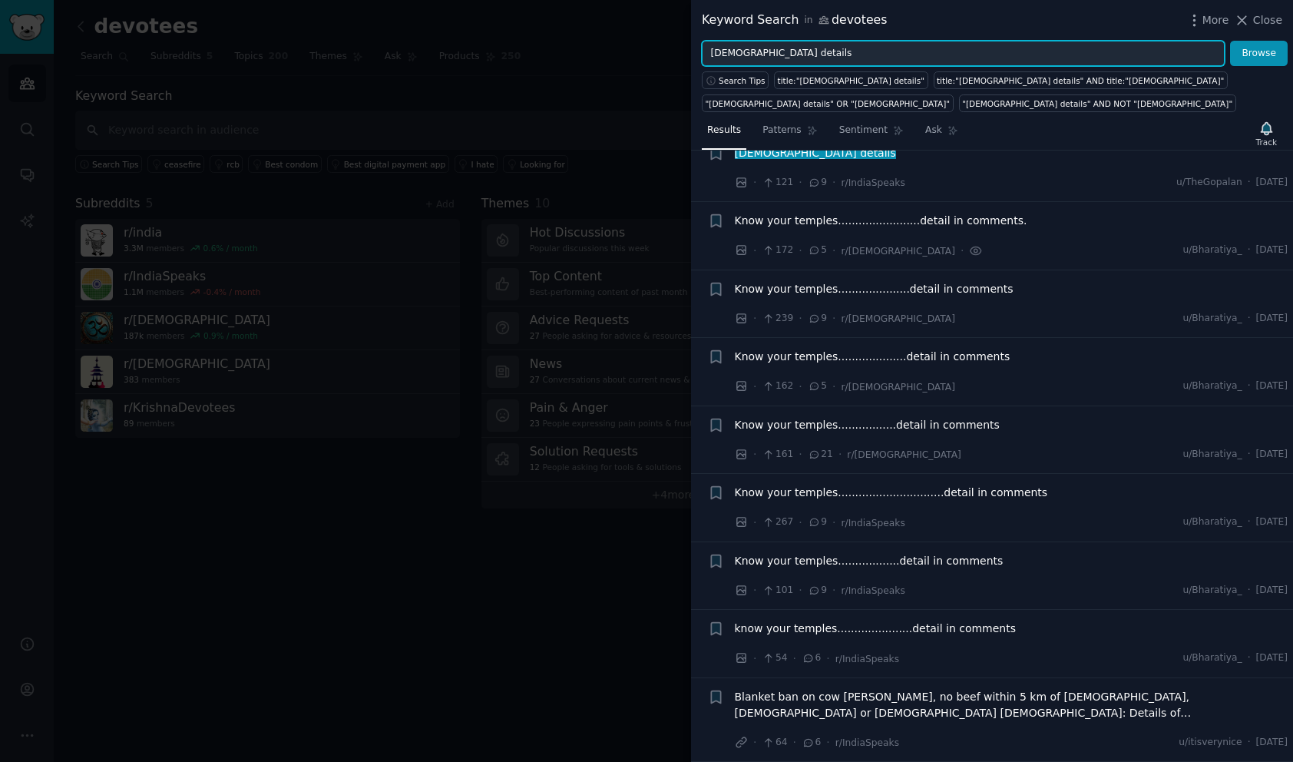
click at [1179, 61] on input "[DEMOGRAPHIC_DATA] details" at bounding box center [963, 54] width 523 height 26
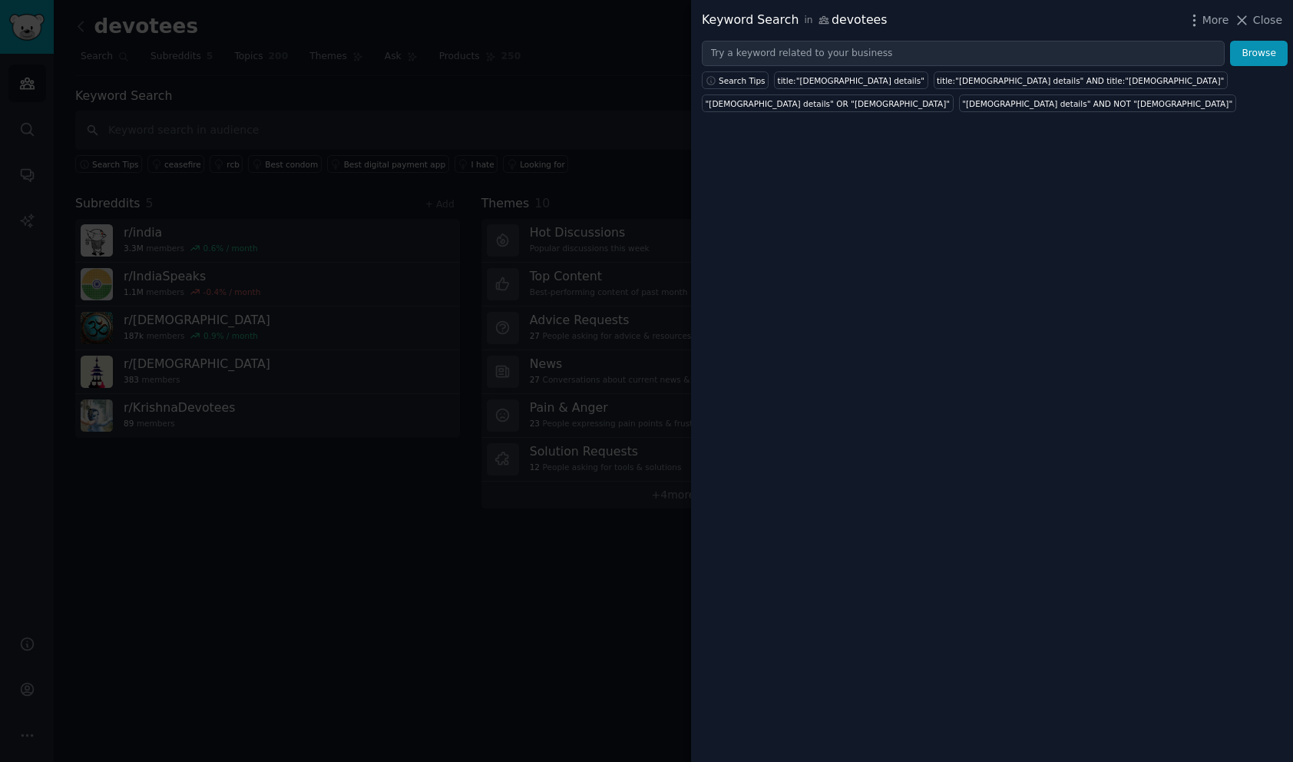
click at [1260, 24] on span "Close" at bounding box center [1267, 20] width 29 height 16
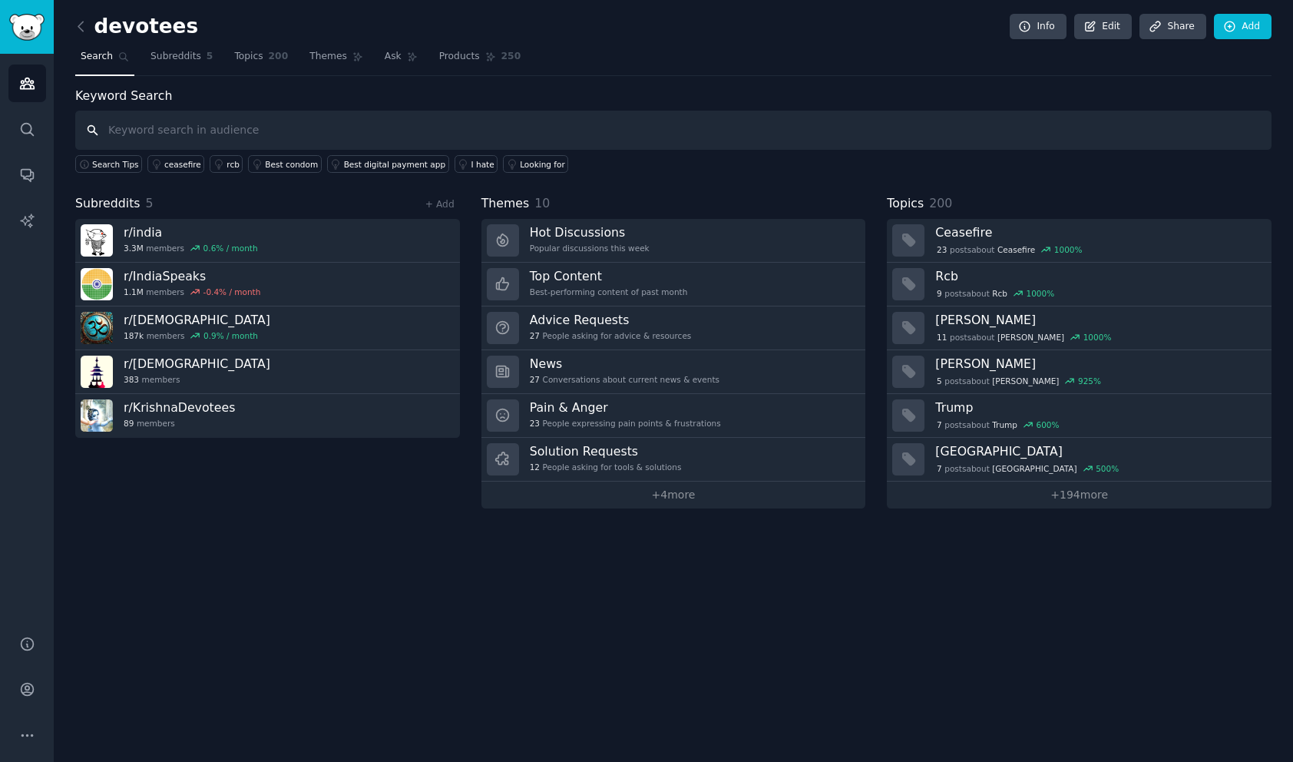
type input "b"
type input "pain to get [PERSON_NAME]"
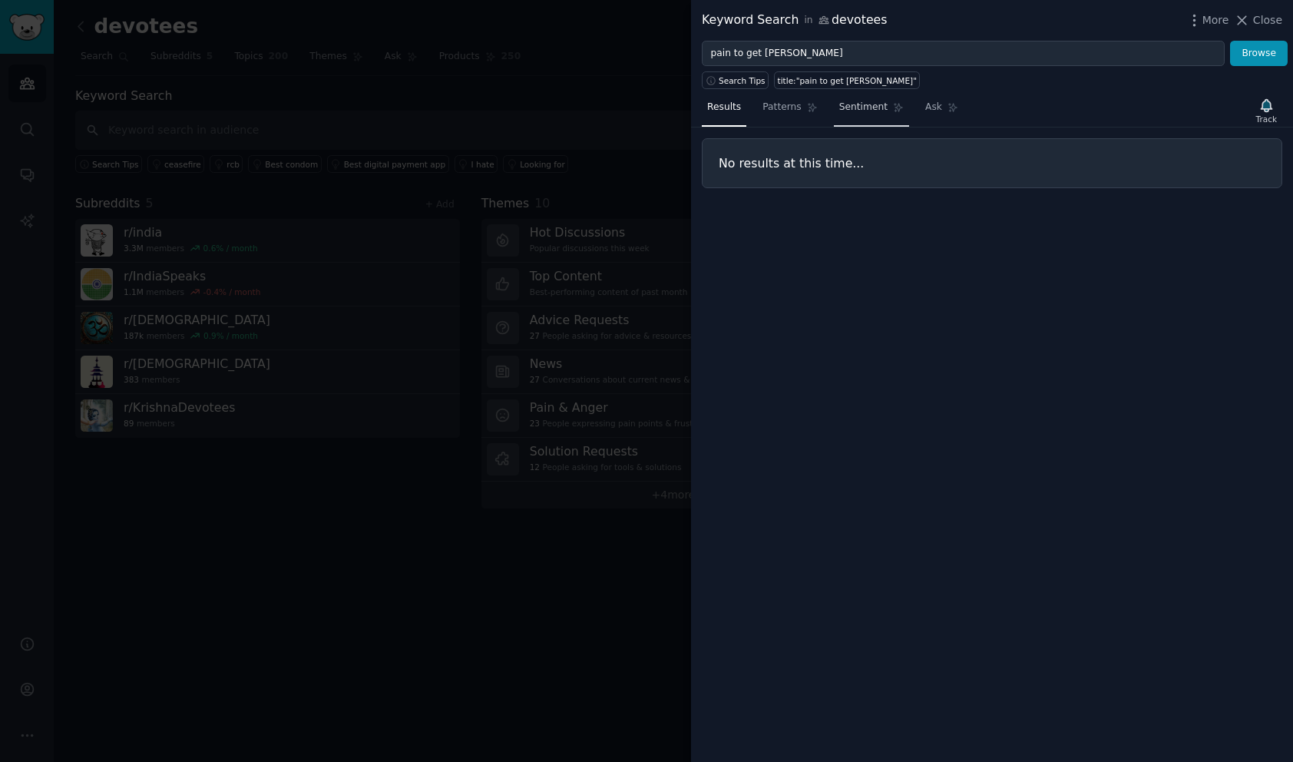
click at [879, 108] on span "Sentiment" at bounding box center [863, 108] width 48 height 14
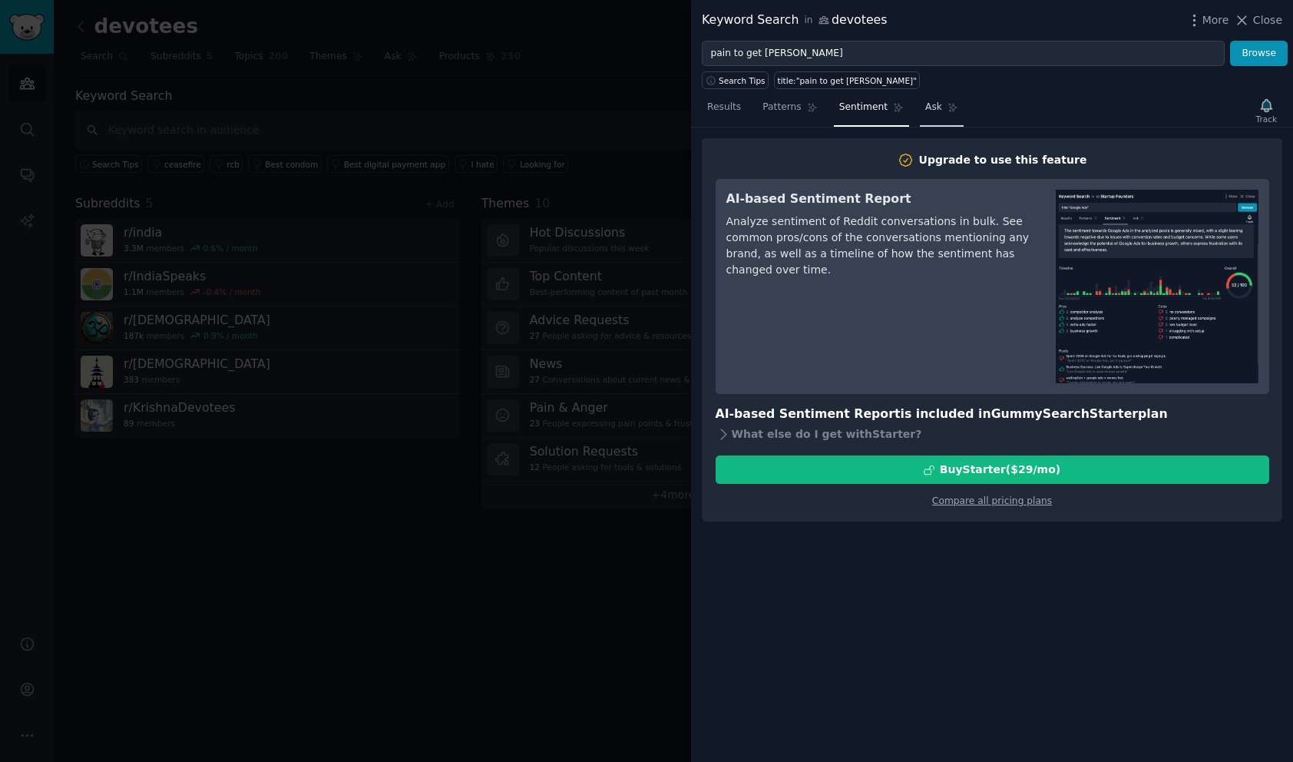
click at [920, 104] on link "Ask" at bounding box center [942, 110] width 44 height 31
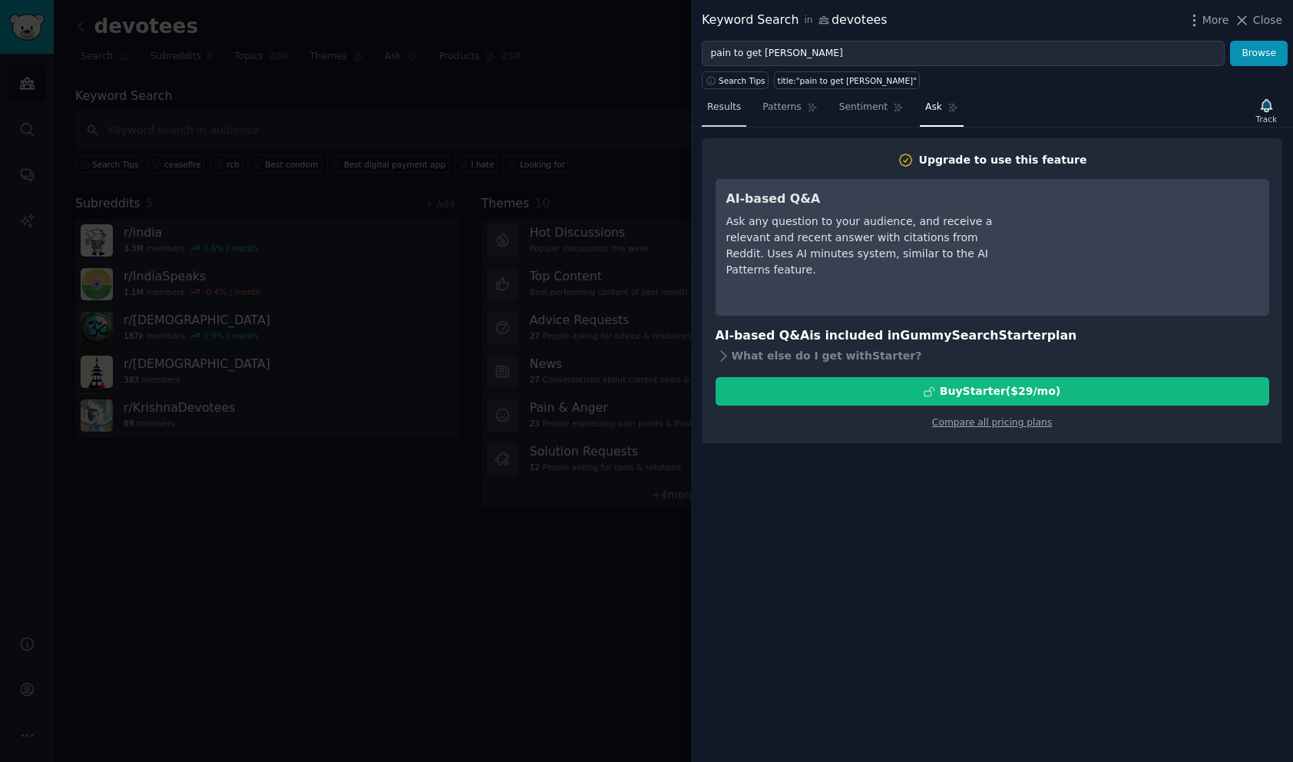
click at [719, 100] on link "Results" at bounding box center [724, 110] width 45 height 31
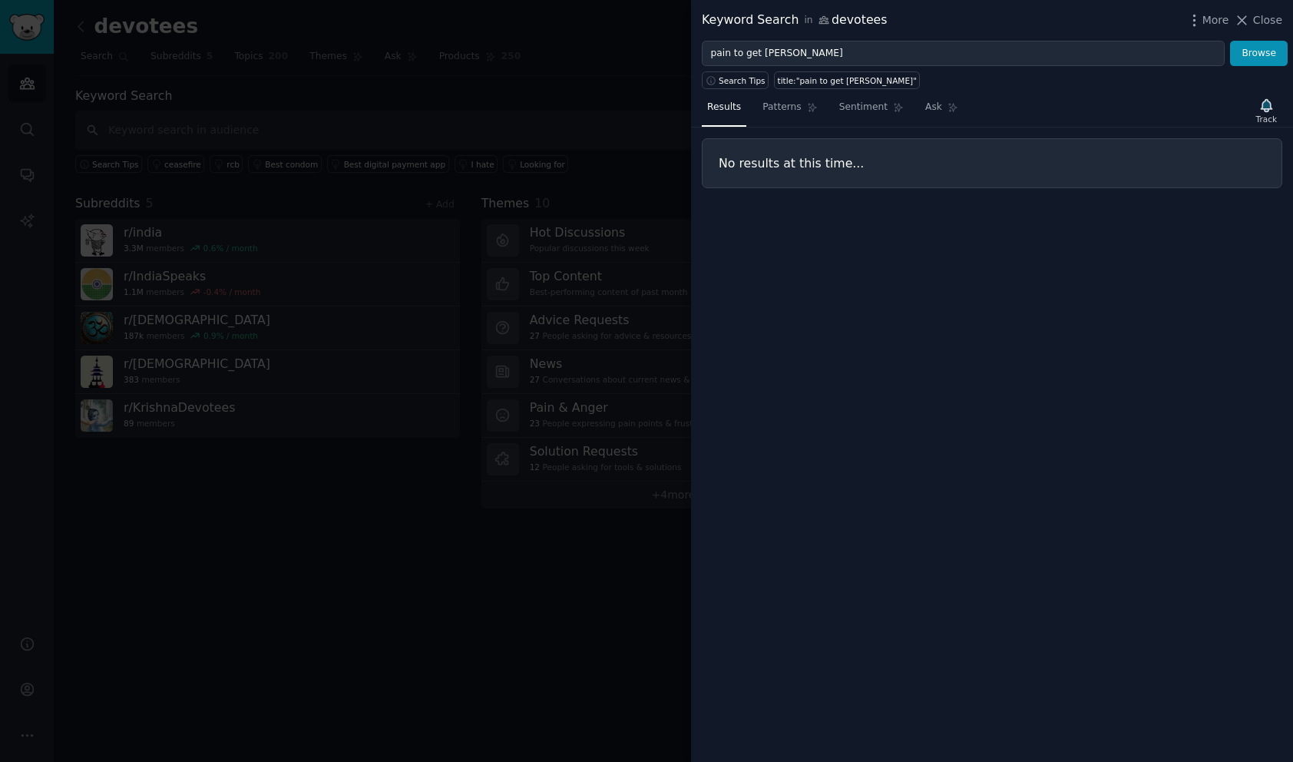
click at [1283, 22] on div "Keyword Search in devotees More Close" at bounding box center [992, 20] width 602 height 41
click at [1278, 19] on span "Close" at bounding box center [1267, 20] width 29 height 16
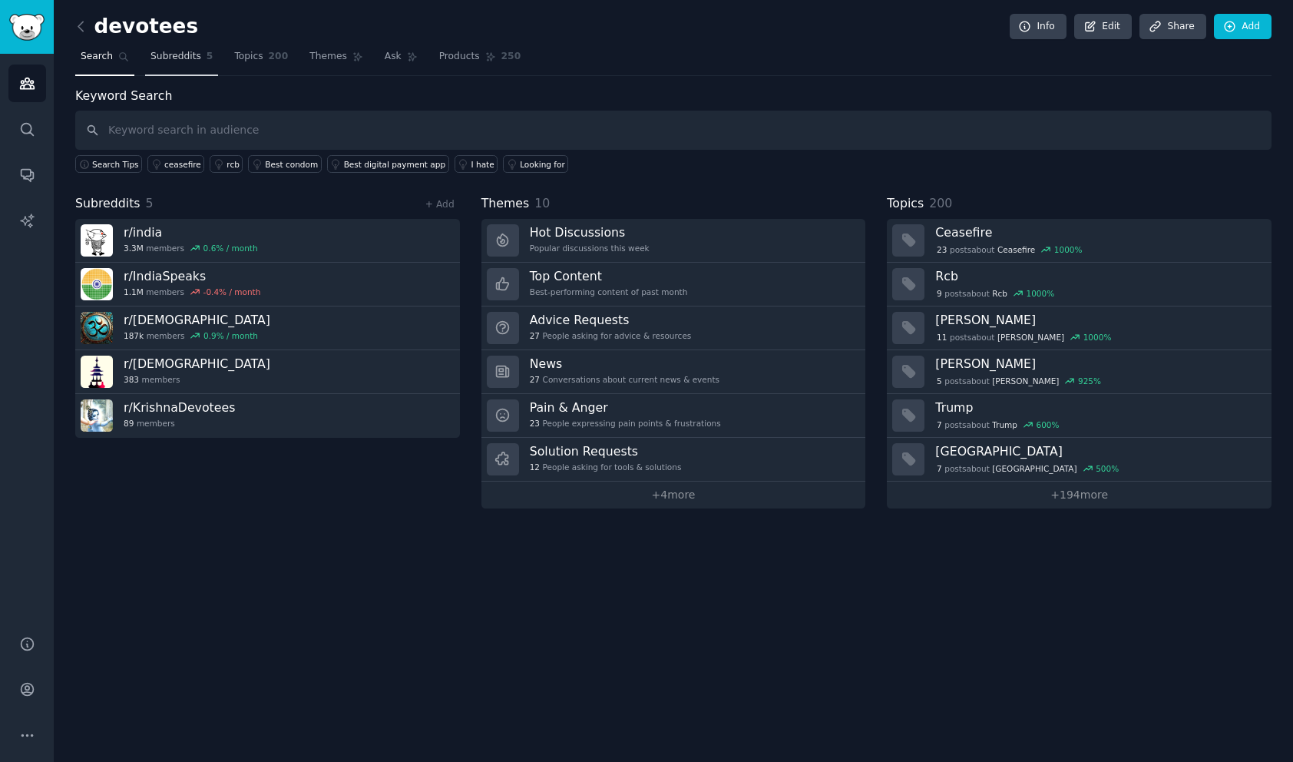
click at [191, 66] on link "Subreddits 5" at bounding box center [181, 60] width 73 height 31
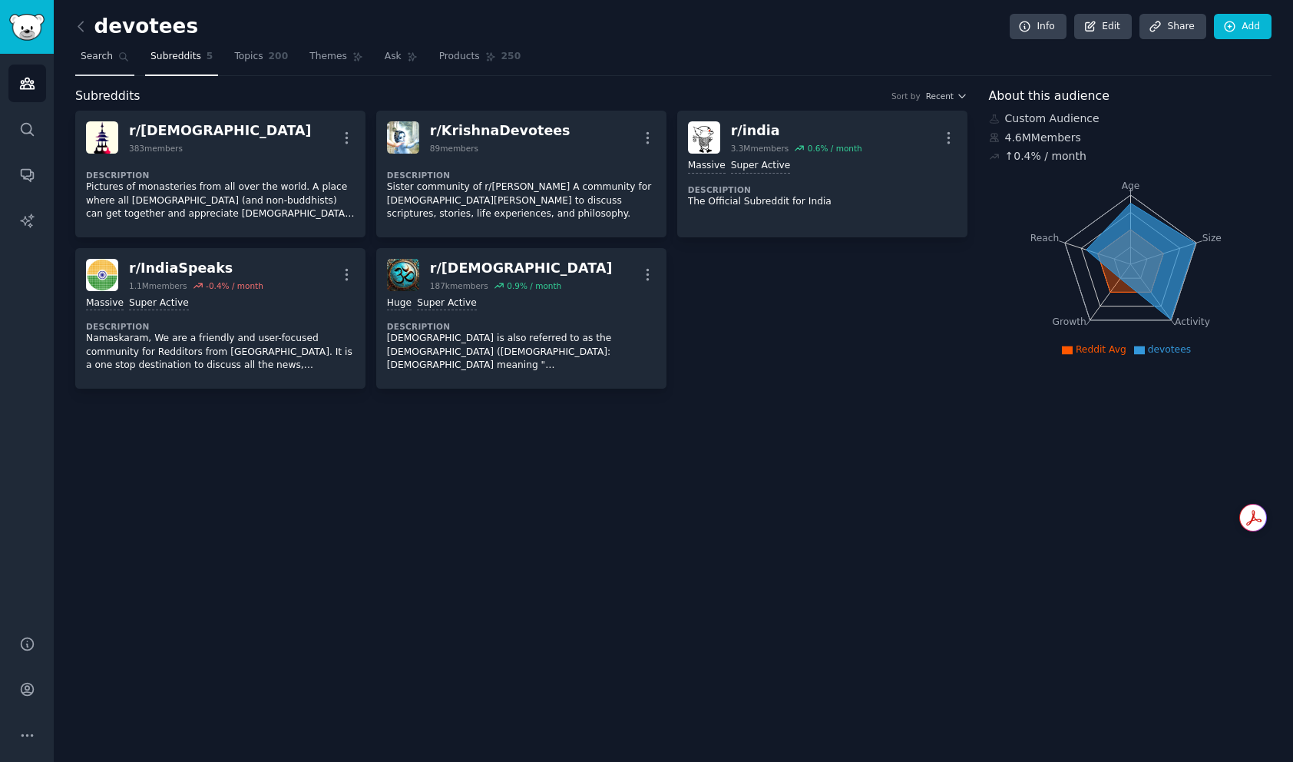
click at [111, 64] on link "Search" at bounding box center [104, 60] width 59 height 31
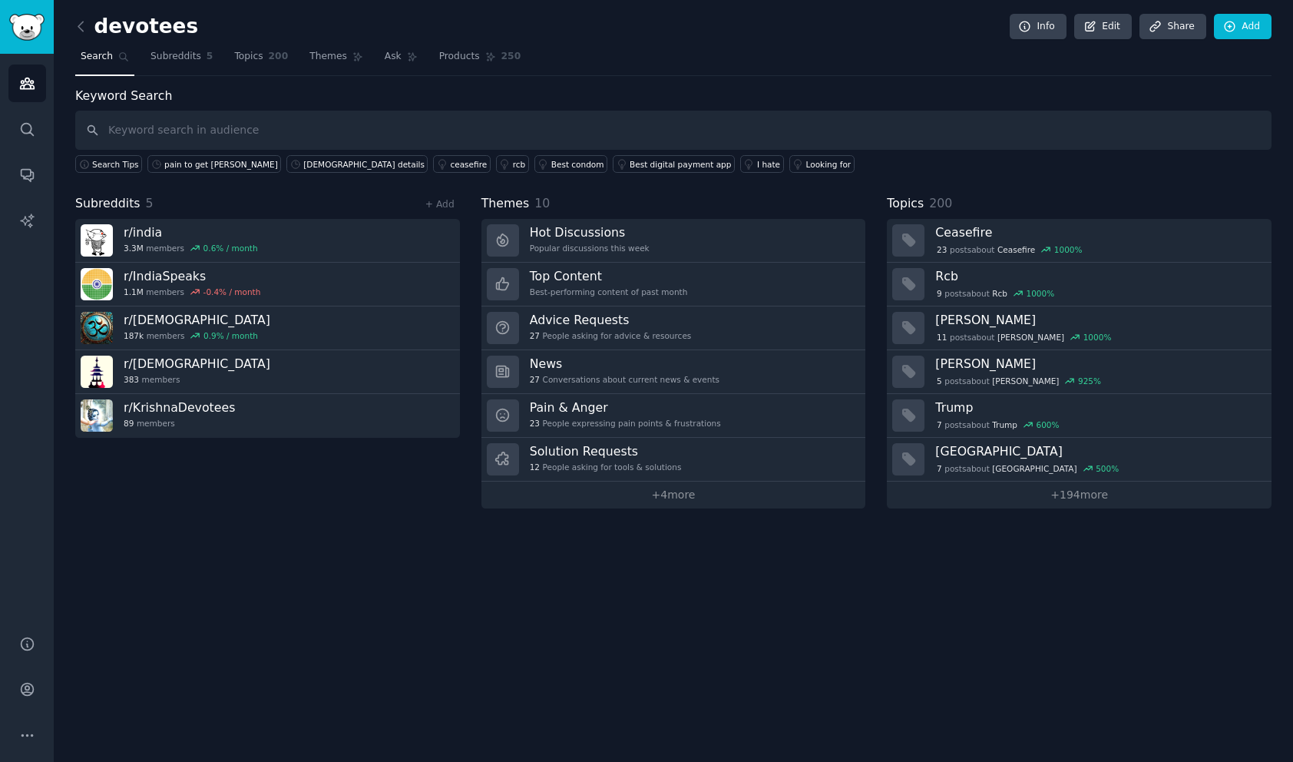
click at [243, 125] on input "text" at bounding box center [673, 130] width 1197 height 39
type input "how to book online seva"
click at [258, 134] on input "text" at bounding box center [673, 130] width 1197 height 39
type input "spiritual travel"
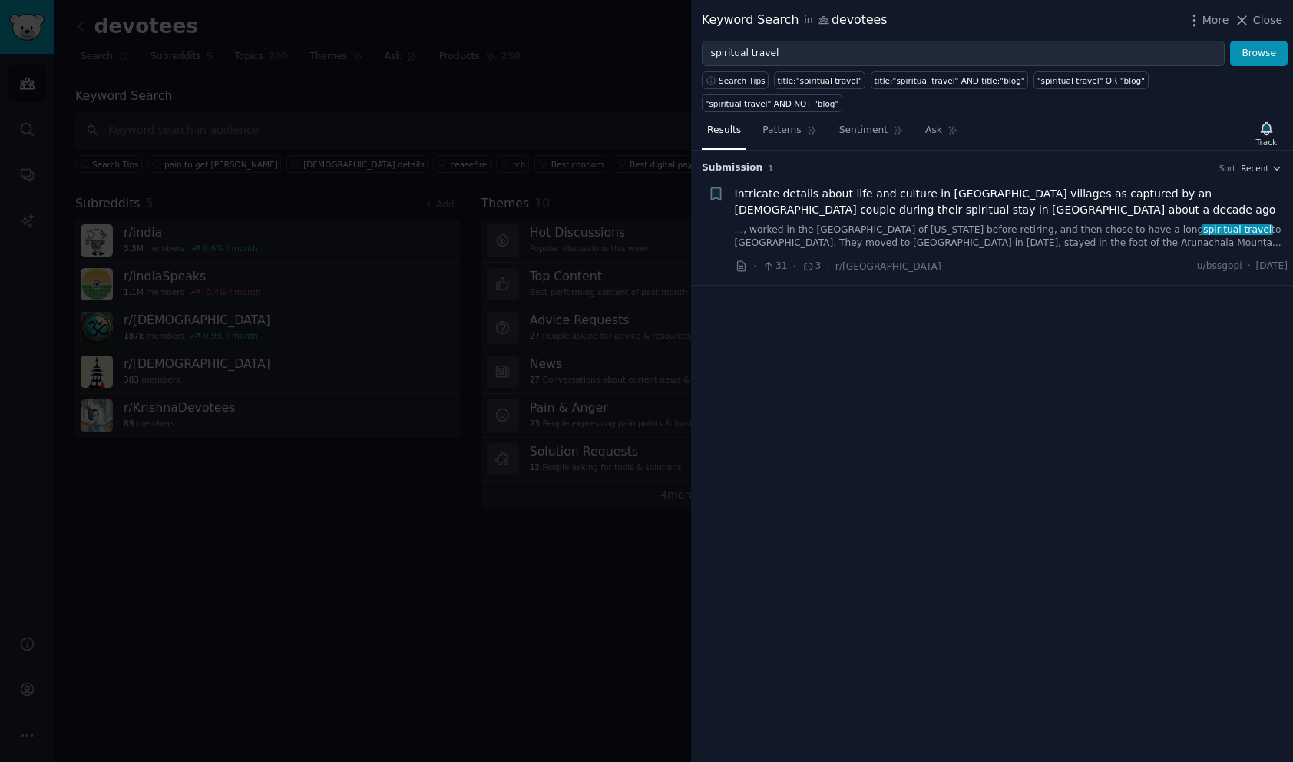
click at [1283, 19] on div "Keyword Search in devotees More Close" at bounding box center [992, 20] width 602 height 41
click at [1280, 20] on span "Close" at bounding box center [1267, 20] width 29 height 16
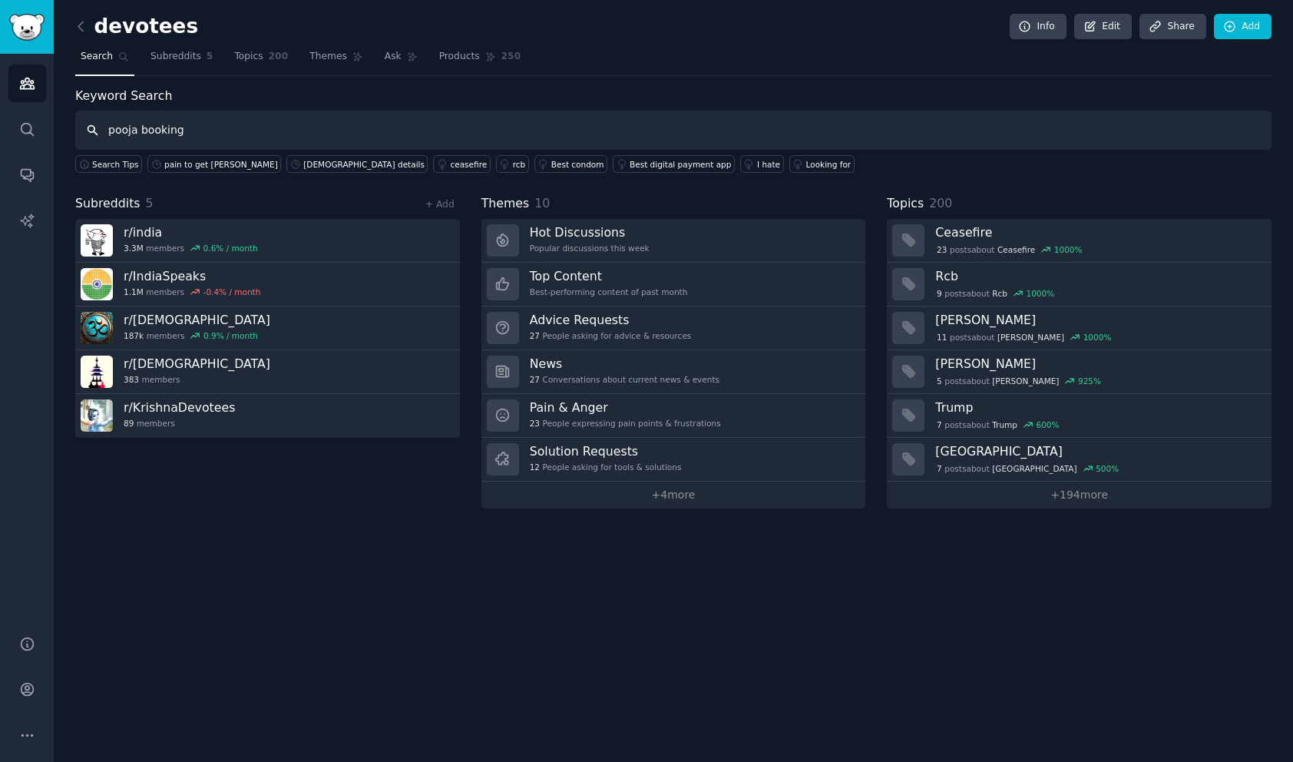
type input "pooja booking"
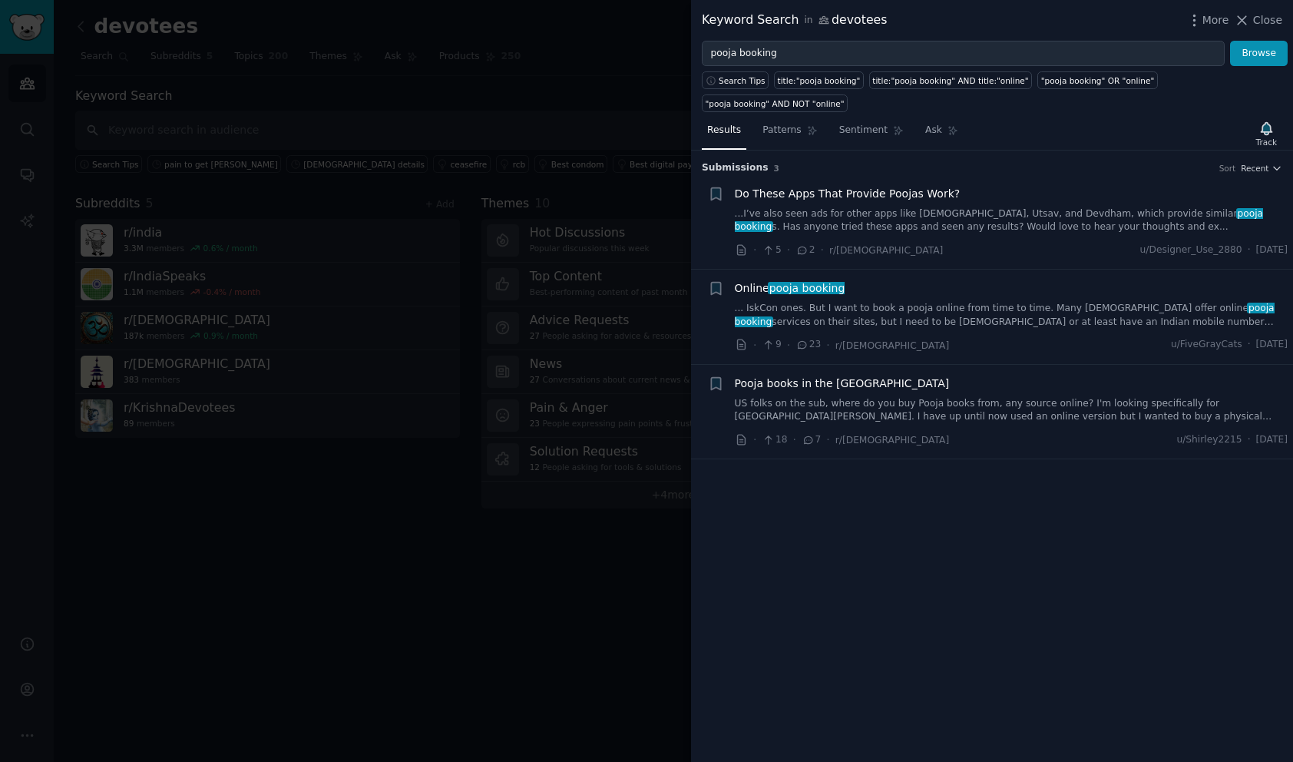
click at [1276, 22] on span "Close" at bounding box center [1267, 20] width 29 height 16
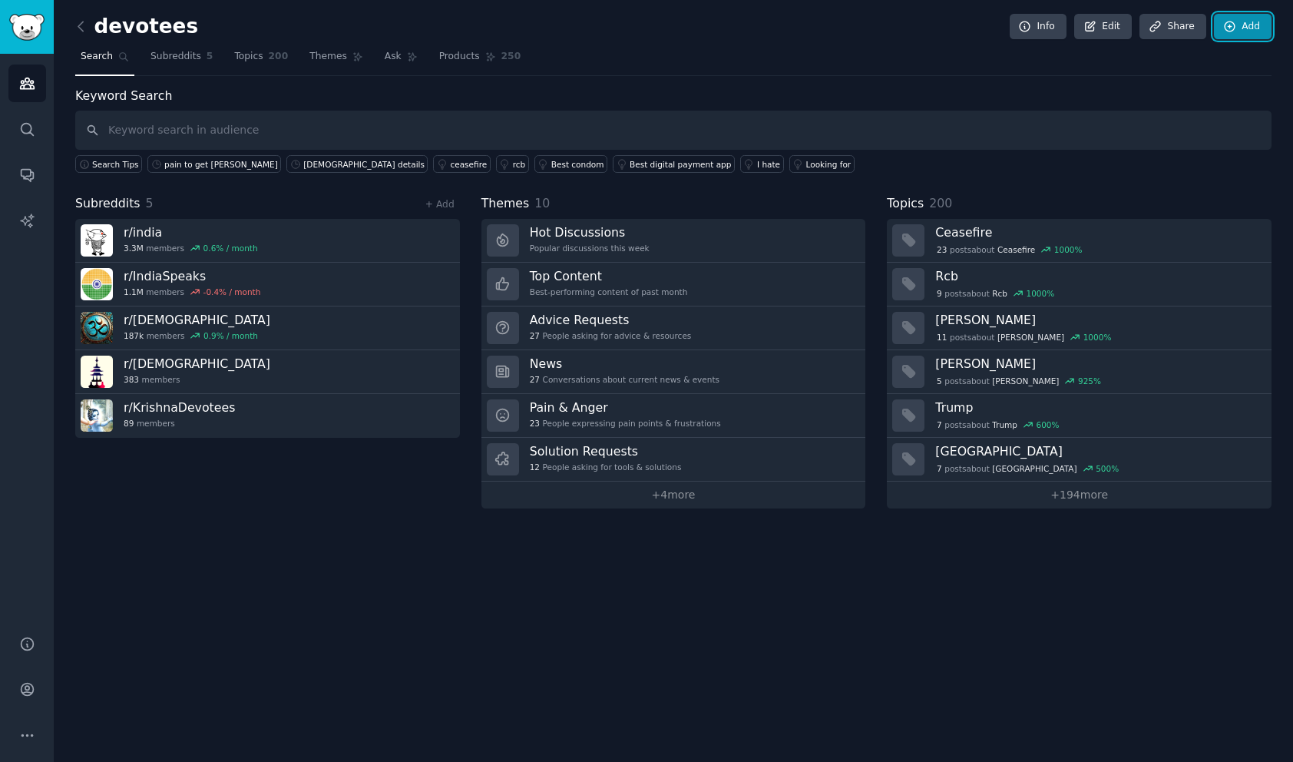
click at [1257, 28] on link "Add" at bounding box center [1243, 27] width 58 height 26
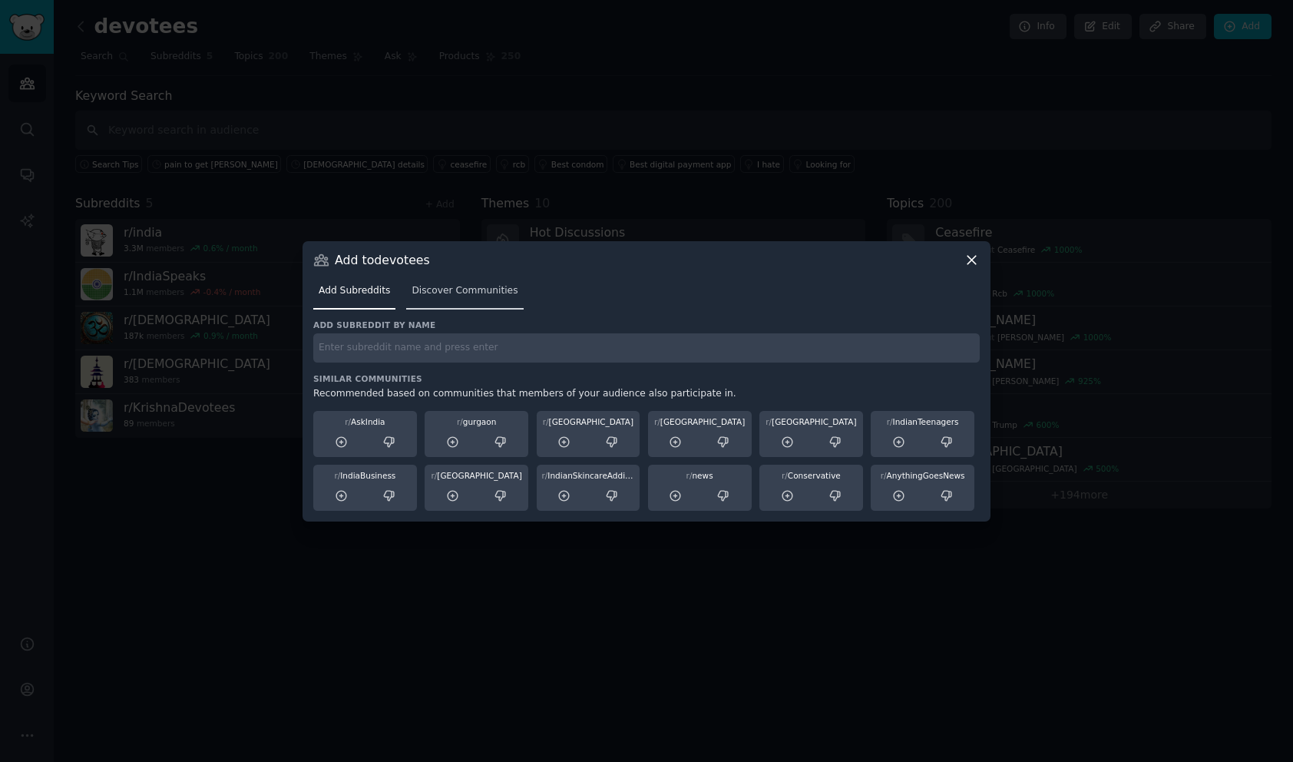
click at [472, 280] on link "Discover Communities" at bounding box center [464, 294] width 117 height 31
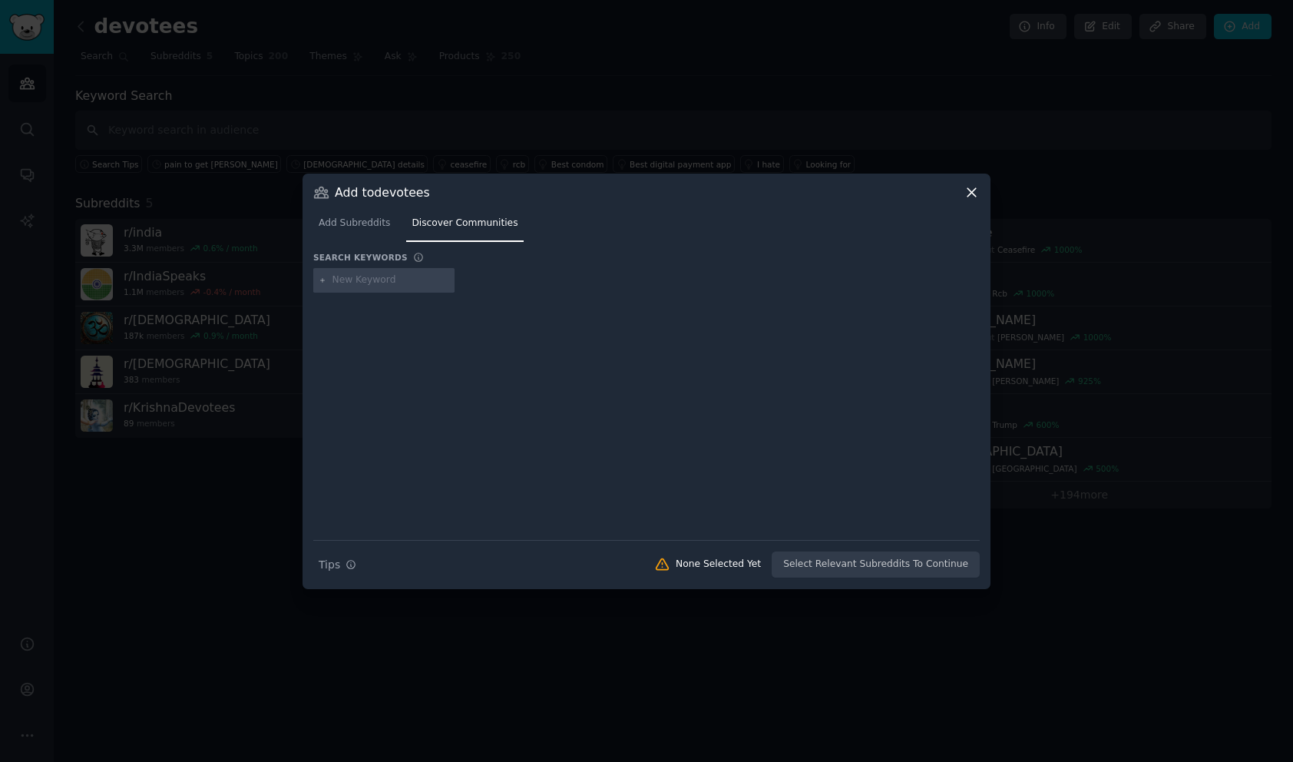
click at [970, 193] on icon at bounding box center [972, 192] width 8 height 8
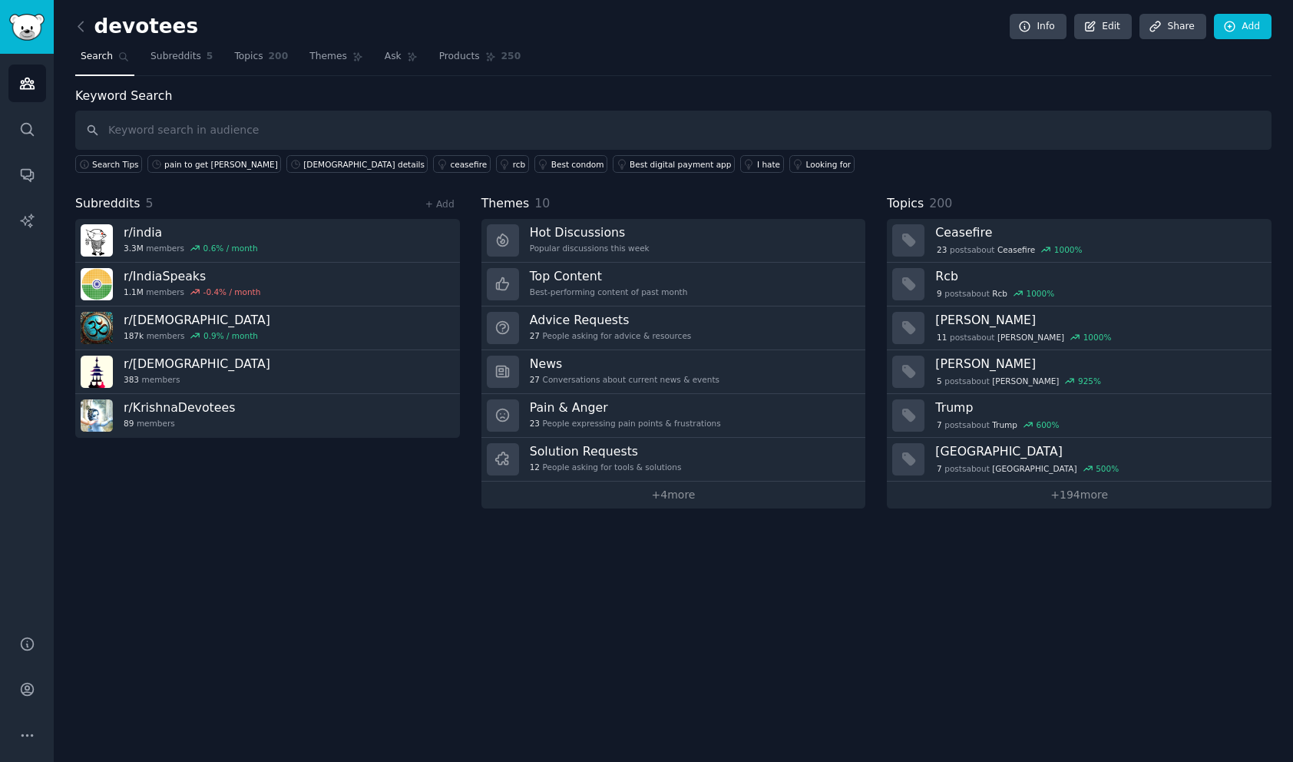
click at [920, 684] on div "devotees Info Edit Share Add Search Subreddits 5 Topics 200 Themes Ask Products…" at bounding box center [674, 381] width 1240 height 762
